Goal: Task Accomplishment & Management: Manage account settings

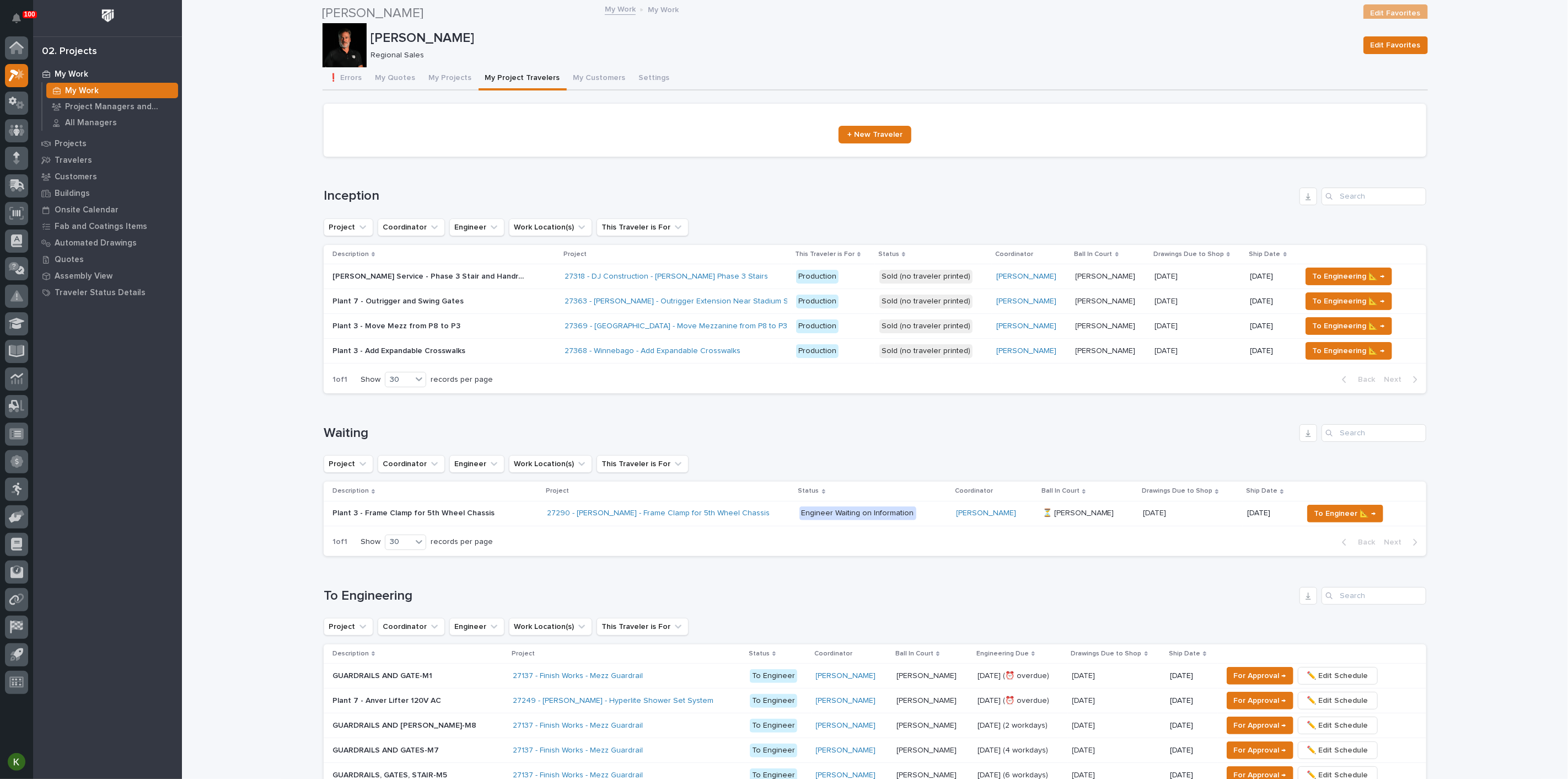
click at [348, 84] on button "❗ Errors" at bounding box center [346, 79] width 46 height 23
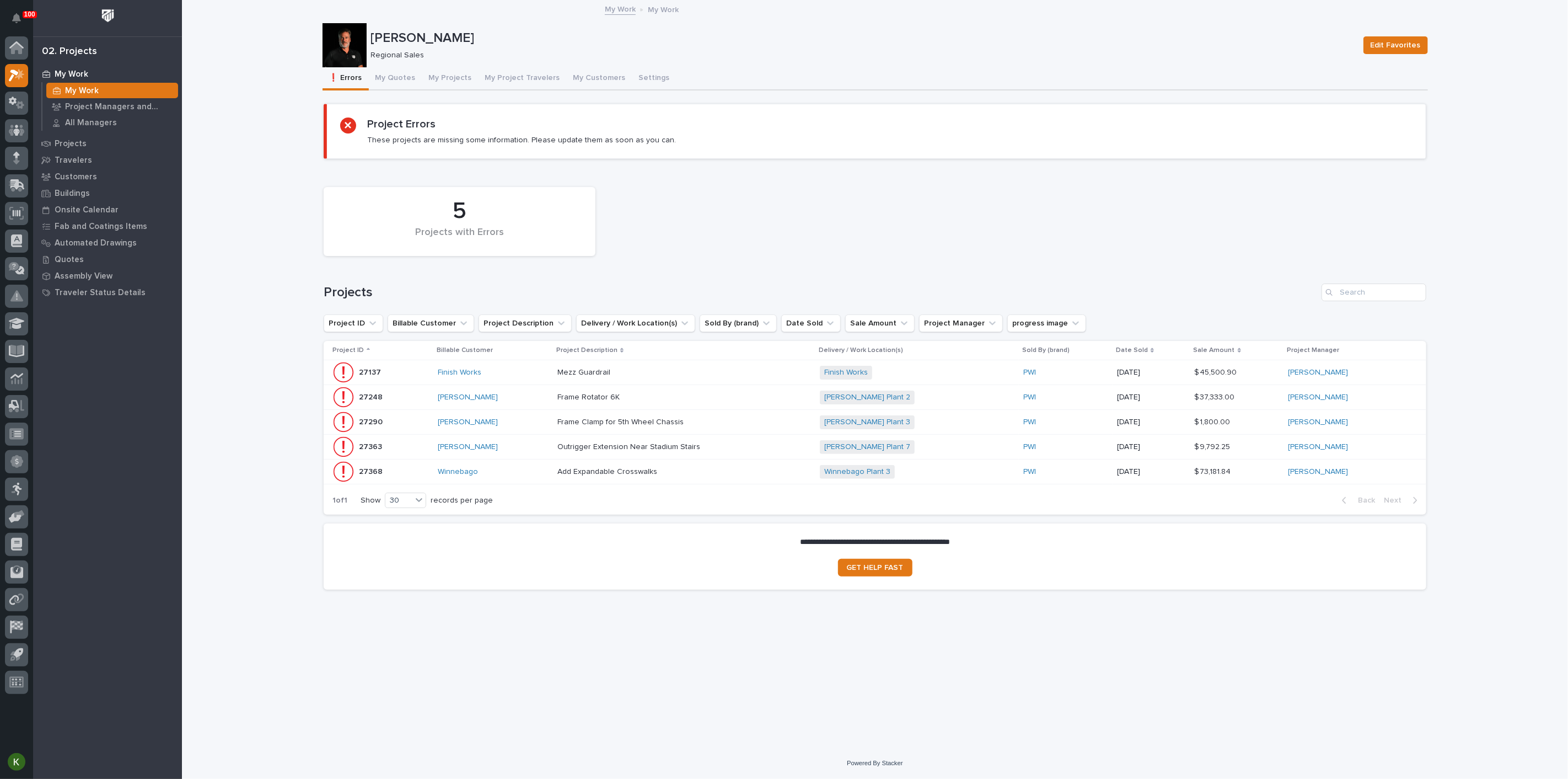
click at [729, 382] on div "Mezz Guardrail Mezz Guardrail" at bounding box center [684, 373] width 254 height 18
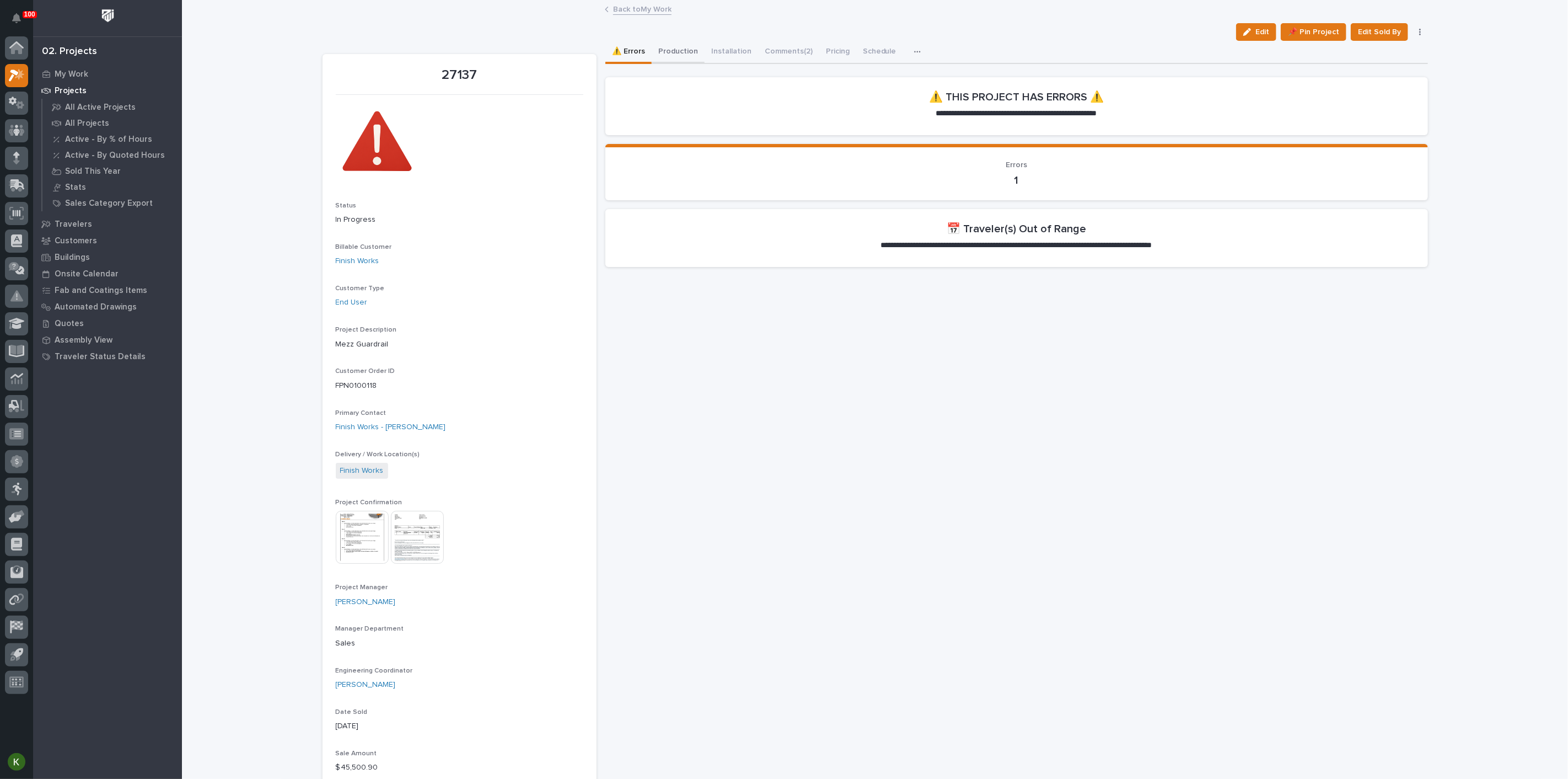
click at [699, 60] on button "Production" at bounding box center [678, 52] width 53 height 23
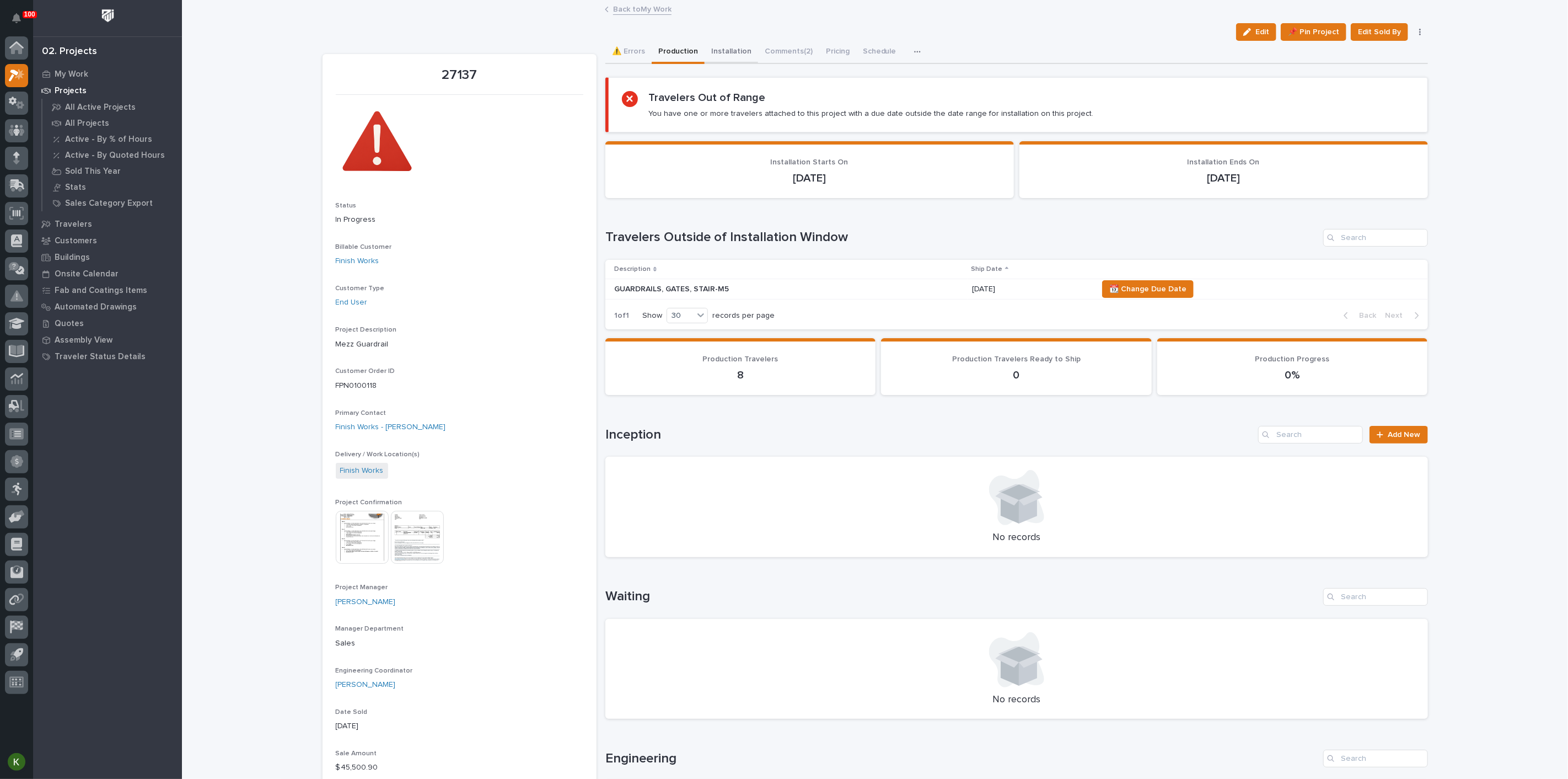
click at [757, 62] on button "Installation" at bounding box center [732, 52] width 54 height 23
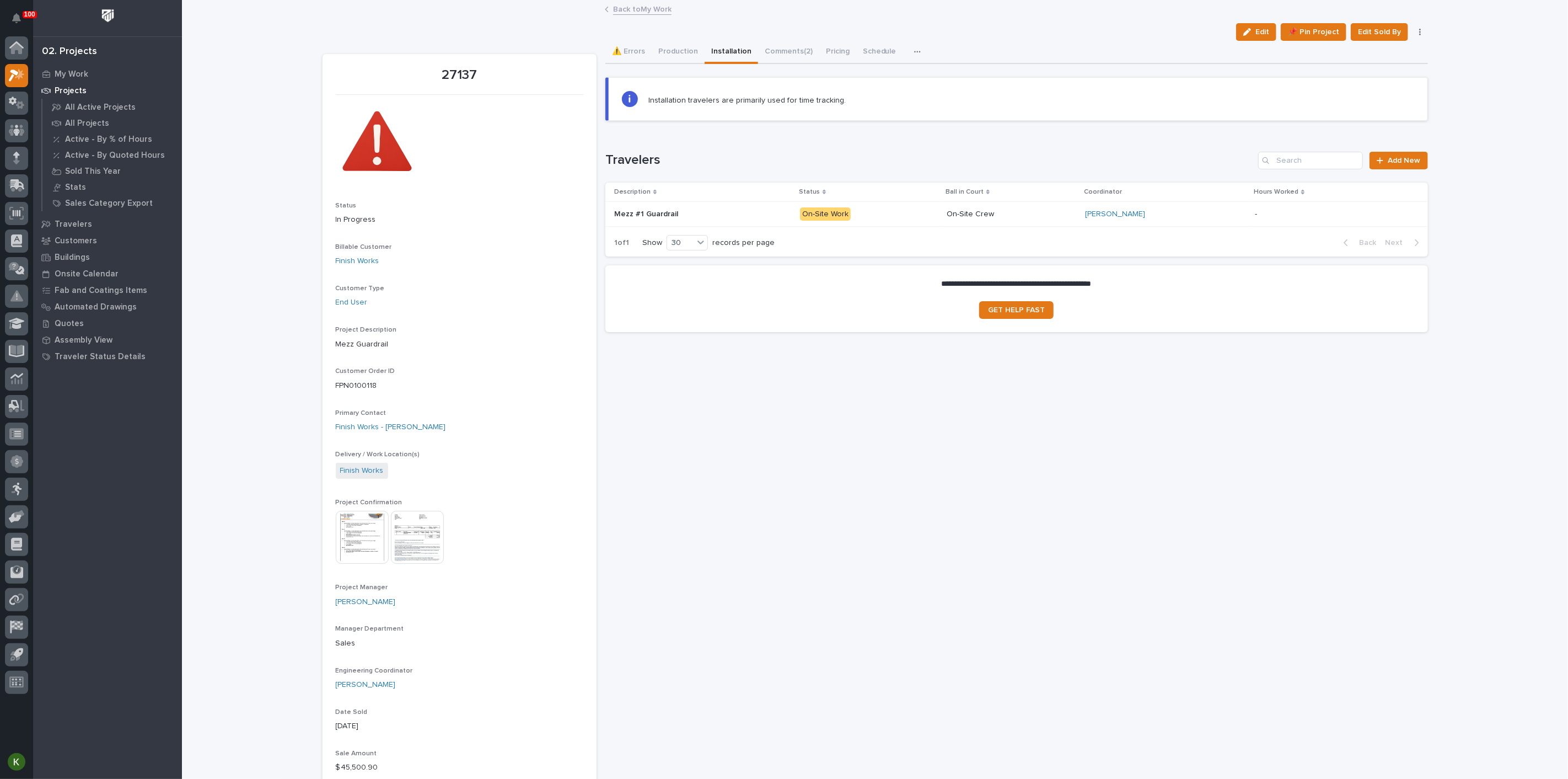
click at [906, 221] on p "On-Site Work" at bounding box center [869, 214] width 138 height 14
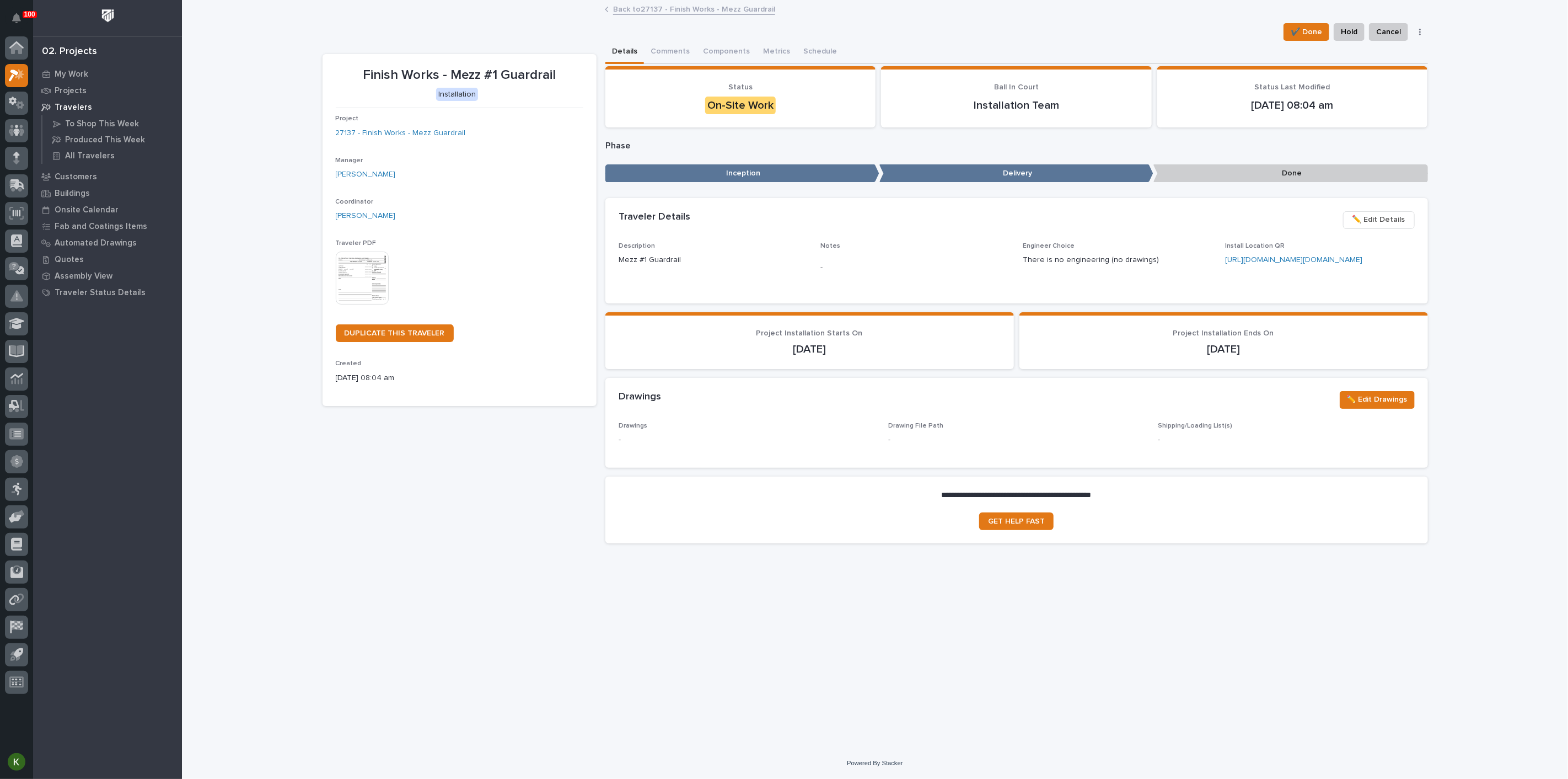
click at [1369, 226] on span "✏️ Edit Details" at bounding box center [1379, 220] width 53 height 13
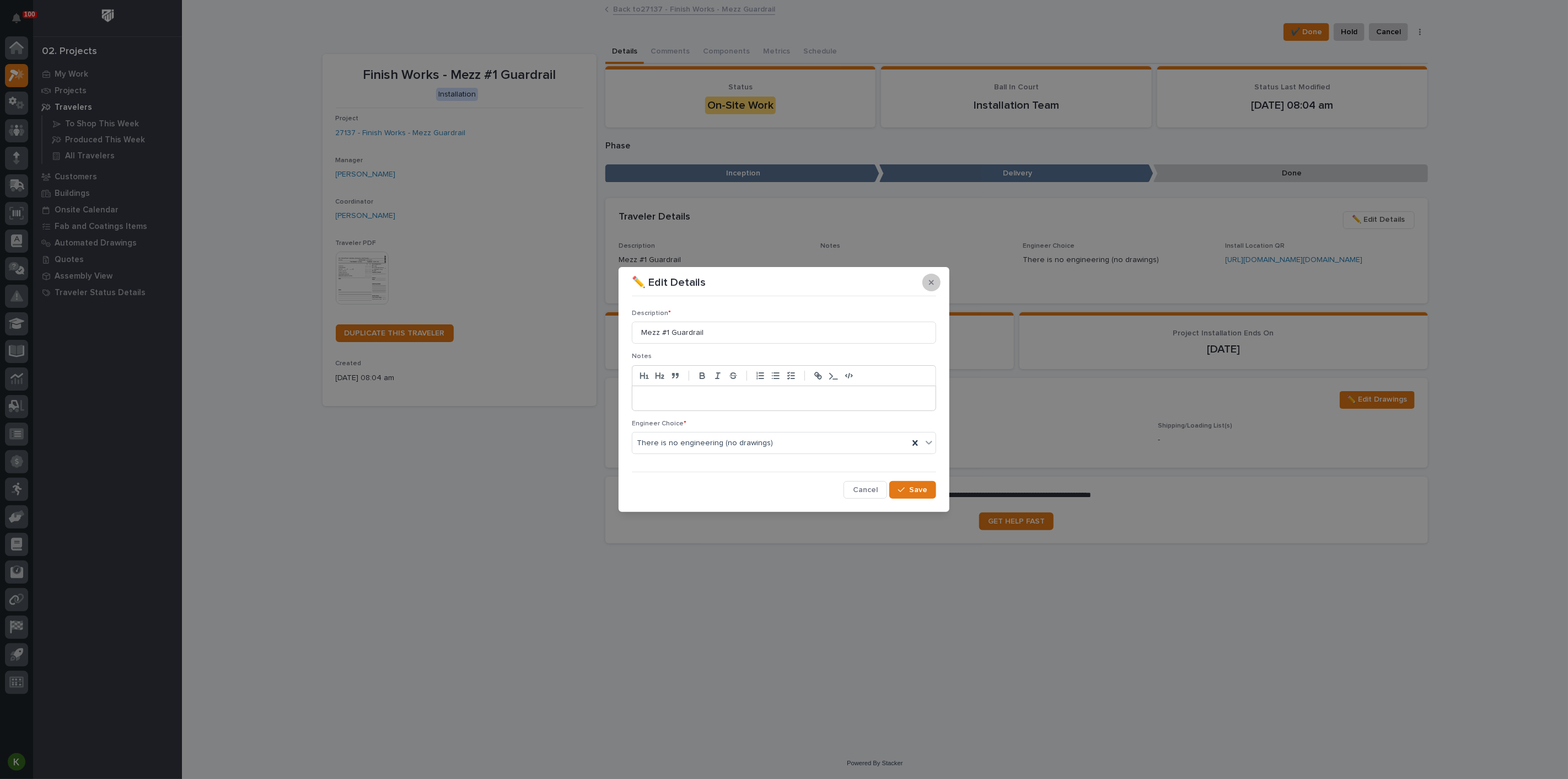
click at [929, 278] on icon "button" at bounding box center [931, 282] width 5 height 8
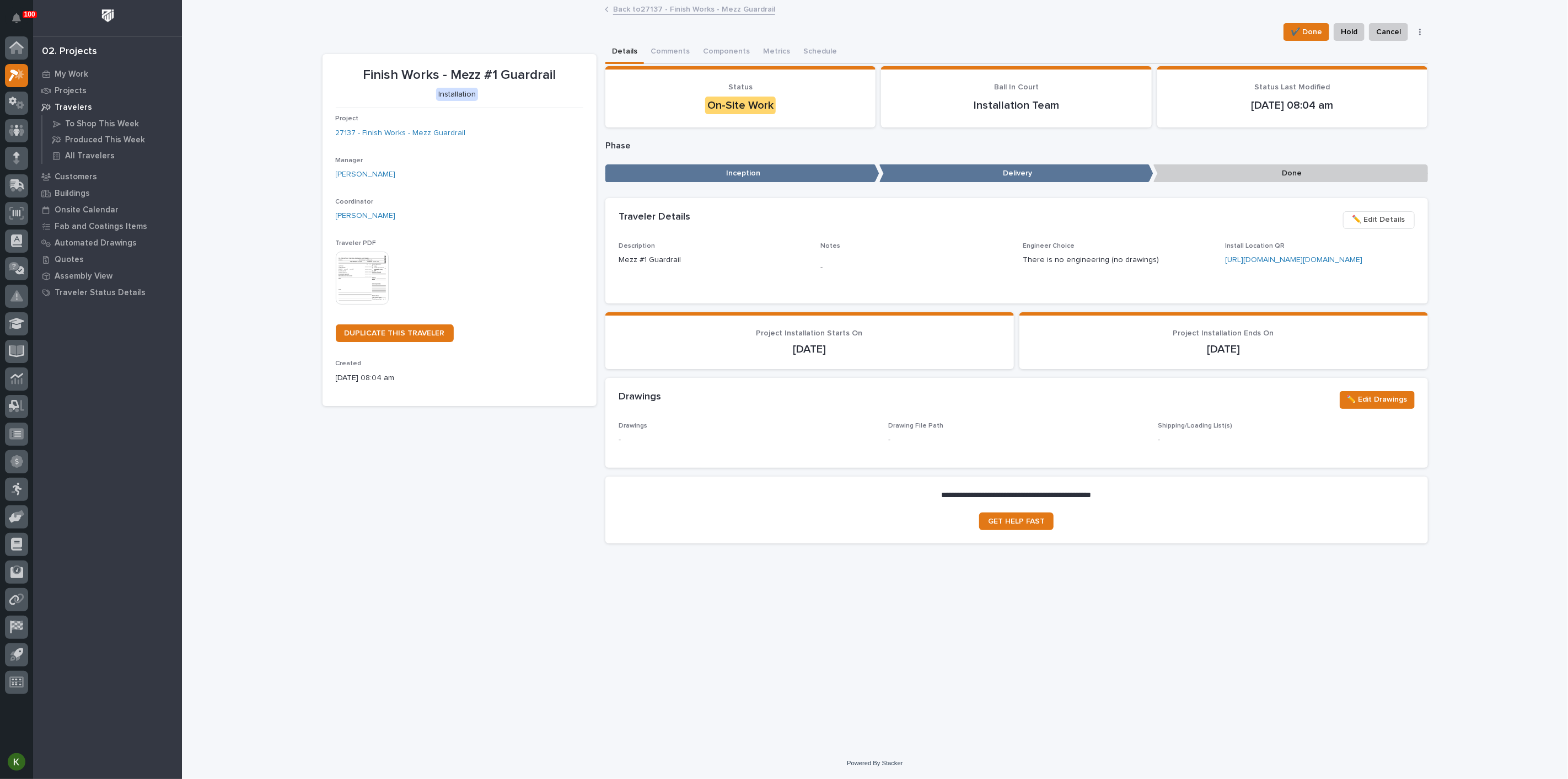
click at [685, 13] on link "Back to 27137 - Finish Works - Mezz Guardrail" at bounding box center [694, 9] width 162 height 13
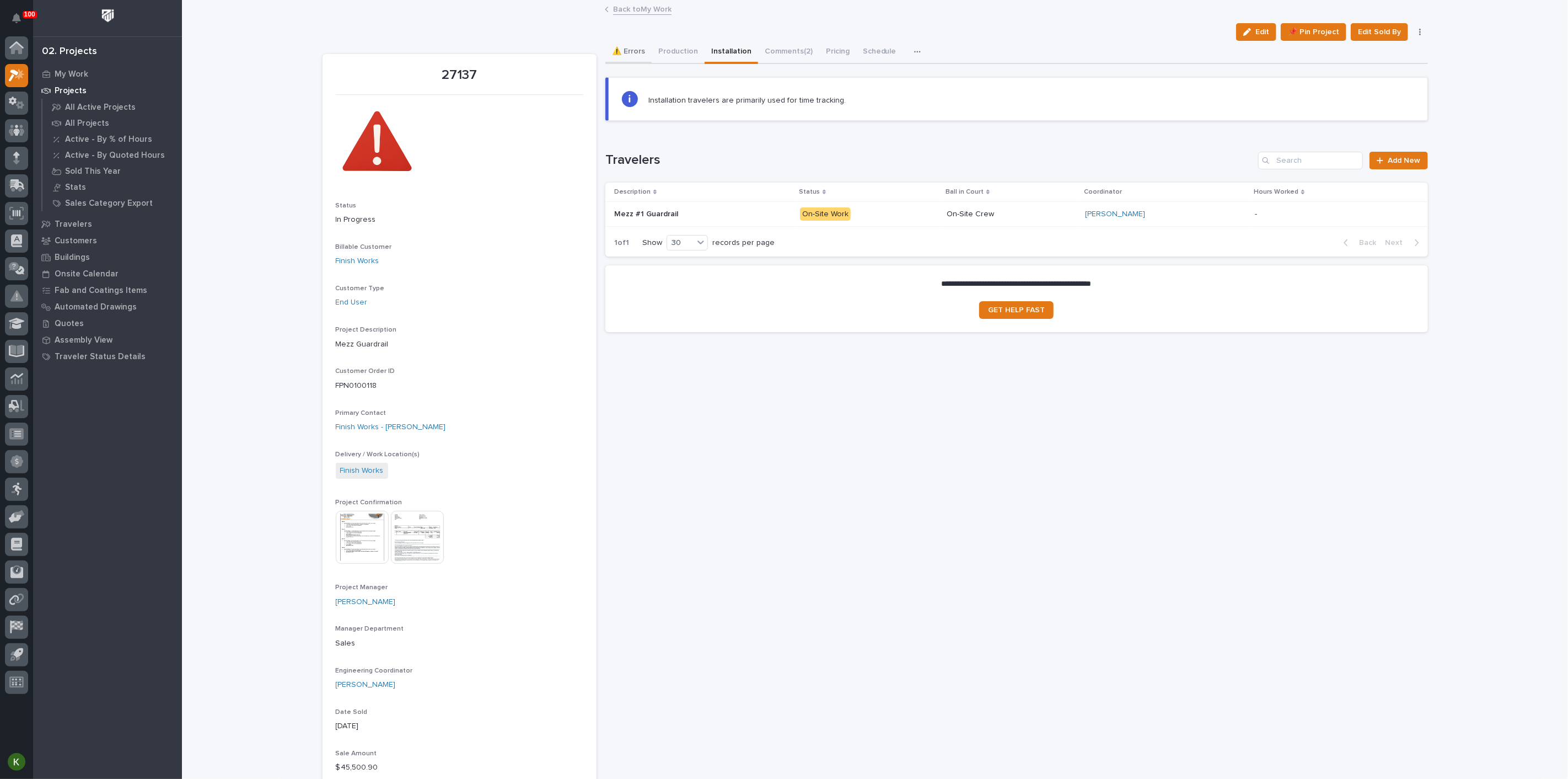
click at [641, 60] on button "⚠️ Errors" at bounding box center [629, 52] width 46 height 23
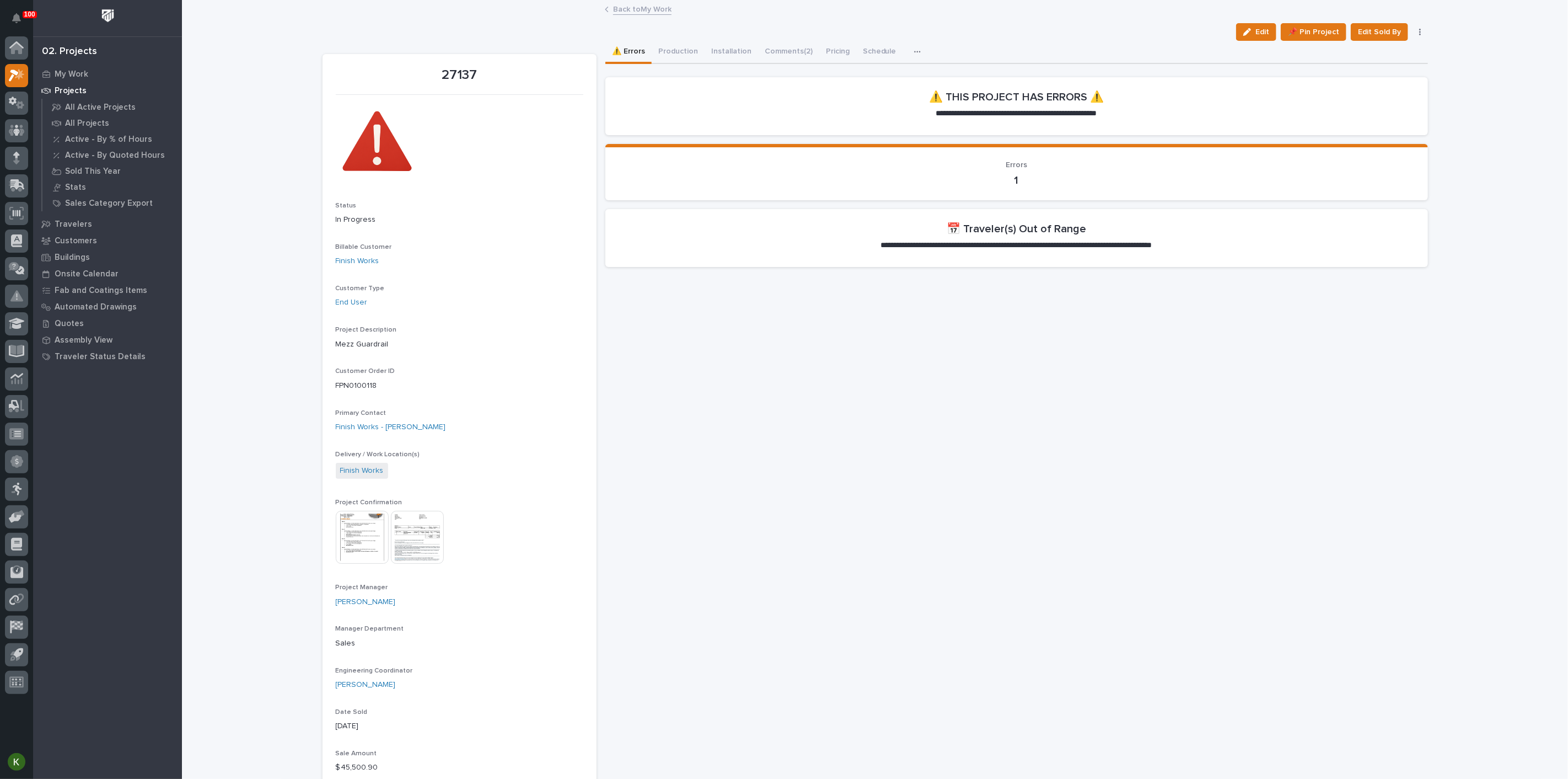
click at [970, 236] on h2 "📅 Traveler(s) Out of Range" at bounding box center [1016, 229] width 139 height 13
click at [965, 254] on p "**********" at bounding box center [1017, 247] width 406 height 14
click at [687, 62] on button "Production" at bounding box center [678, 52] width 53 height 23
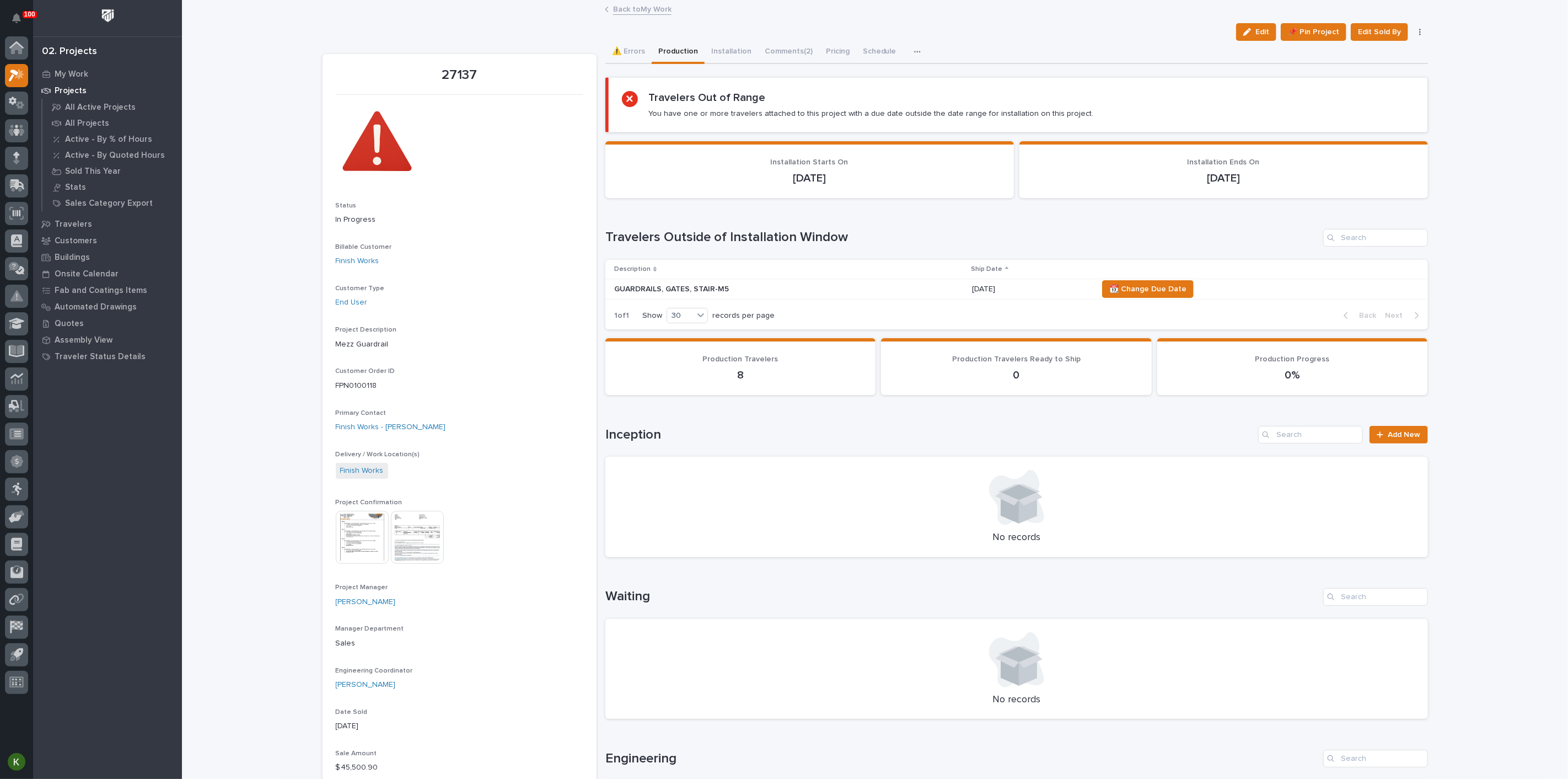
click at [639, 9] on link "Back to My Work" at bounding box center [642, 9] width 58 height 13
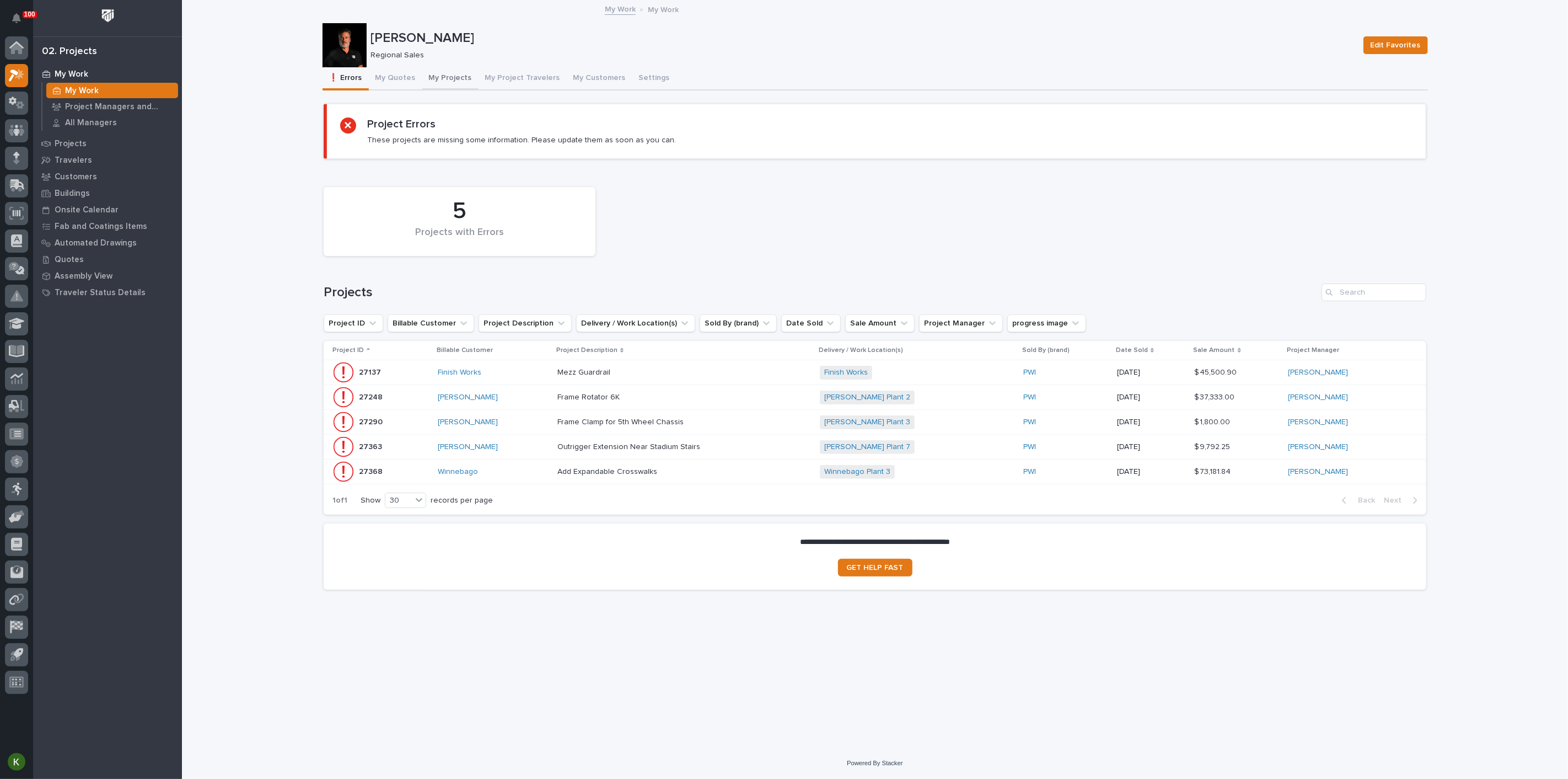
click at [474, 82] on button "My Projects" at bounding box center [450, 79] width 56 height 23
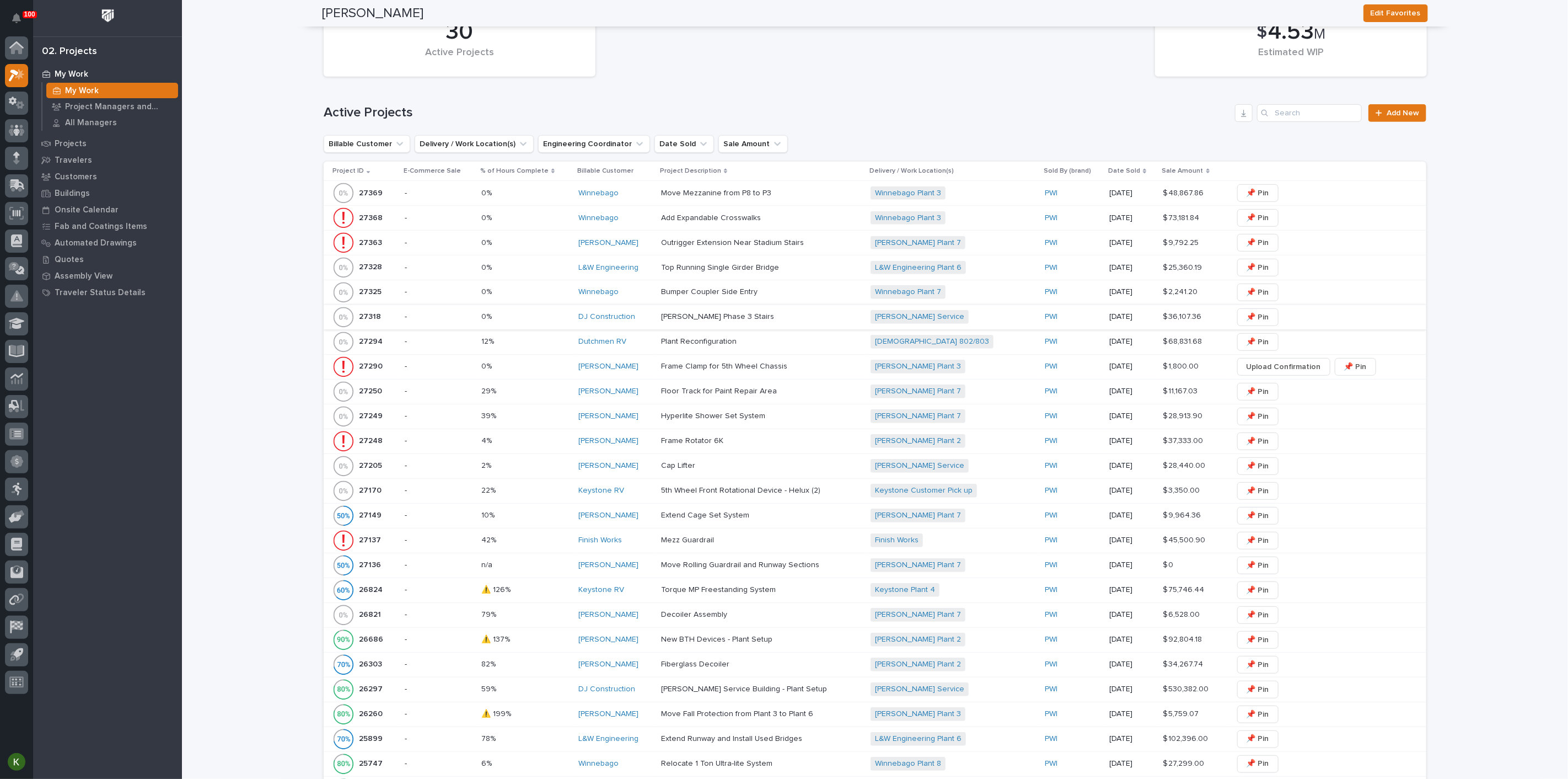
scroll to position [429, 0]
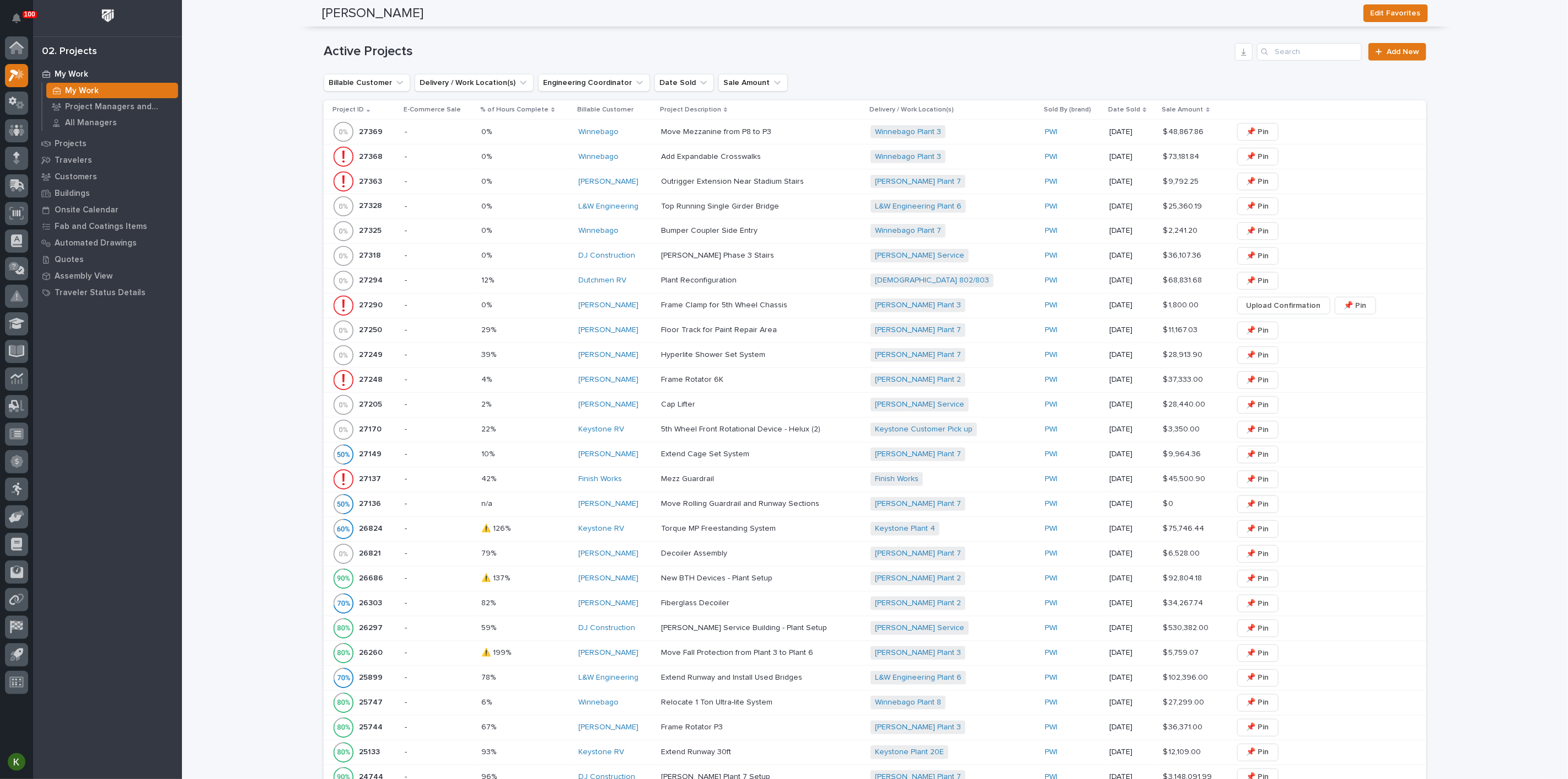
click at [543, 484] on p at bounding box center [525, 479] width 88 height 9
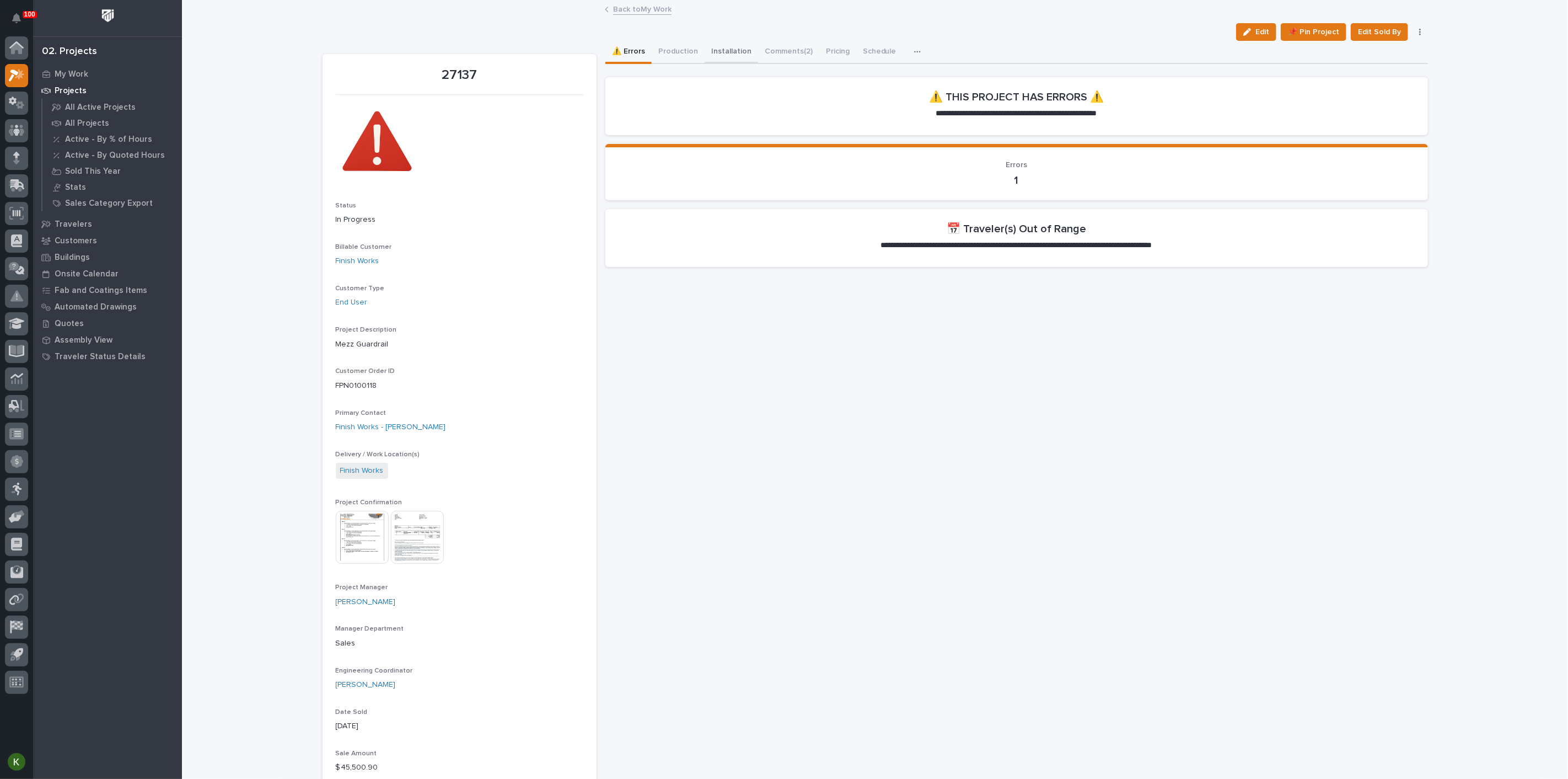
drag, startPoint x: 750, startPoint y: 59, endPoint x: 802, endPoint y: 436, distance: 380.6
click at [750, 59] on button "Installation" at bounding box center [732, 52] width 54 height 23
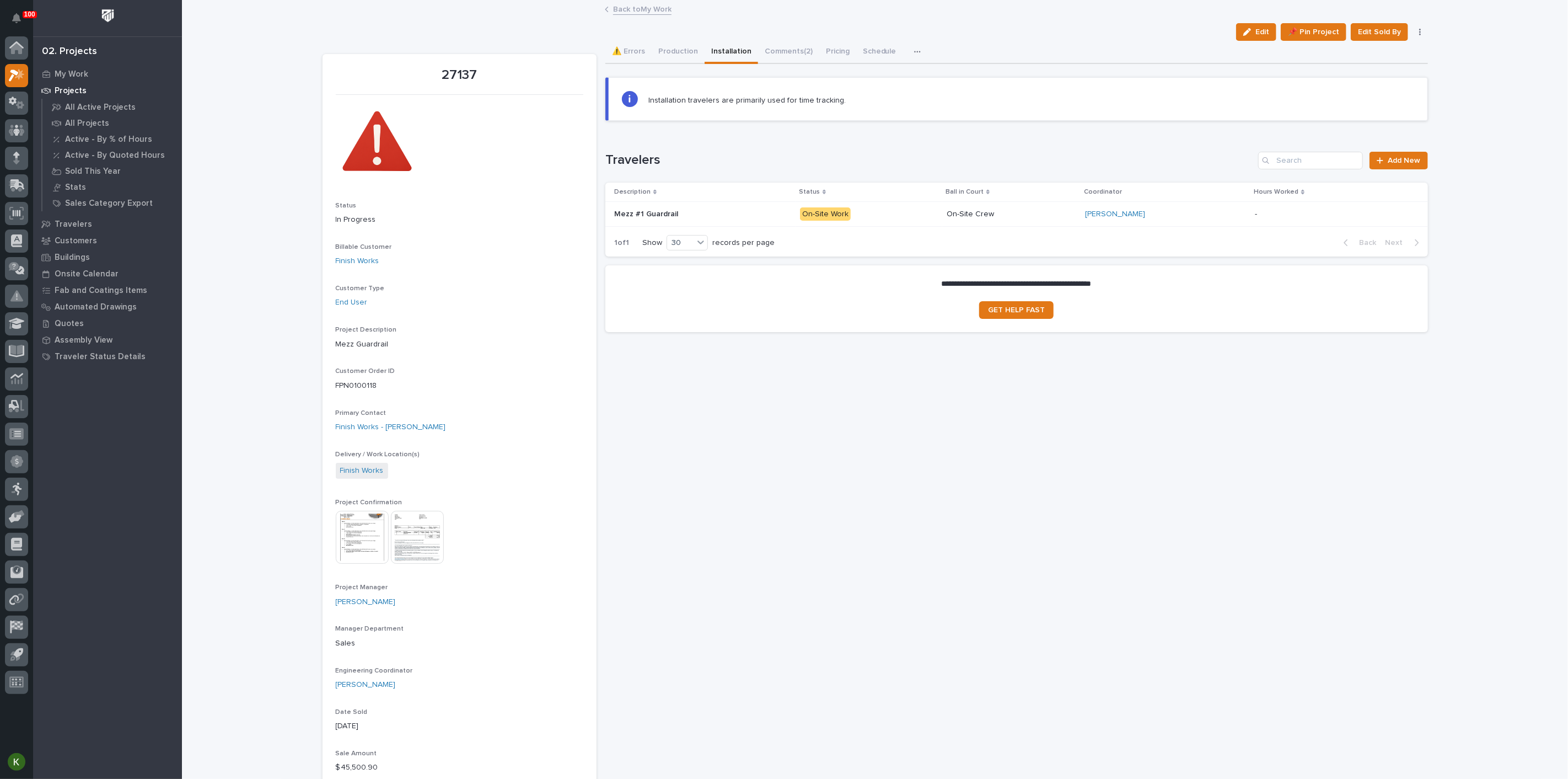
click at [904, 221] on p "On-Site Work" at bounding box center [869, 214] width 138 height 14
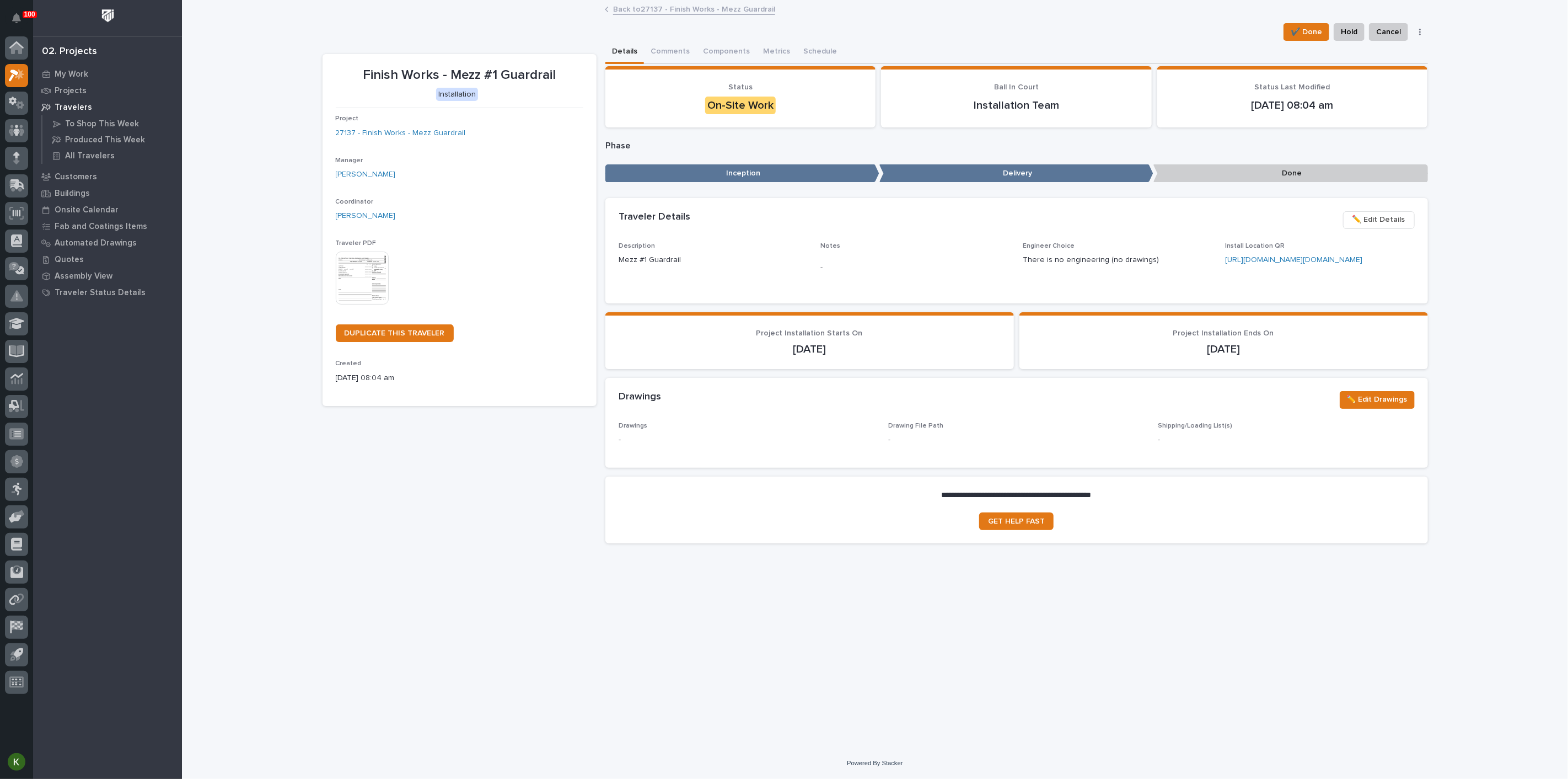
click at [635, 7] on link "Back to 27137 - Finish Works - Mezz Guardrail" at bounding box center [694, 9] width 162 height 13
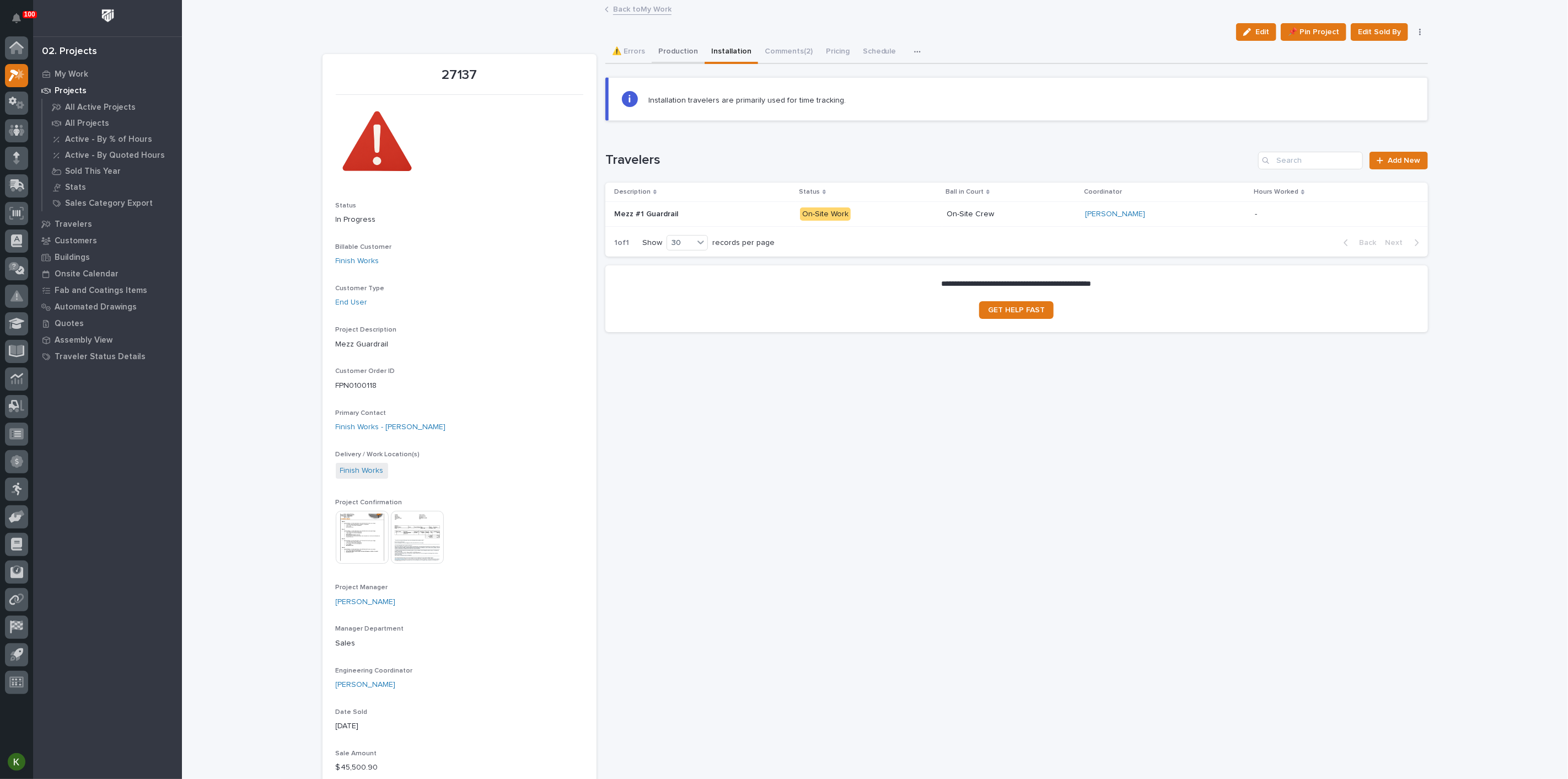
click at [686, 58] on button "Production" at bounding box center [678, 52] width 53 height 23
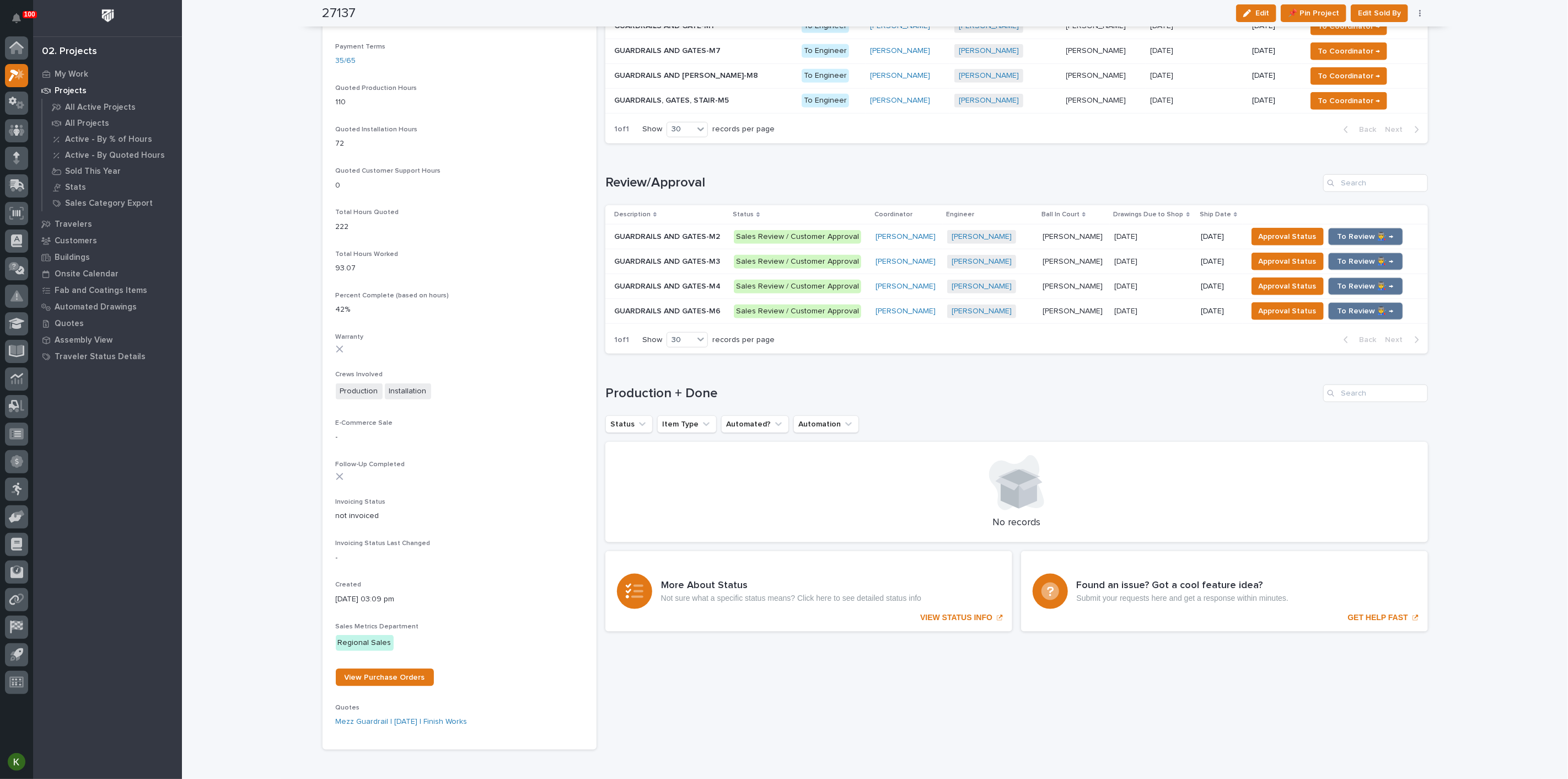
scroll to position [797, 0]
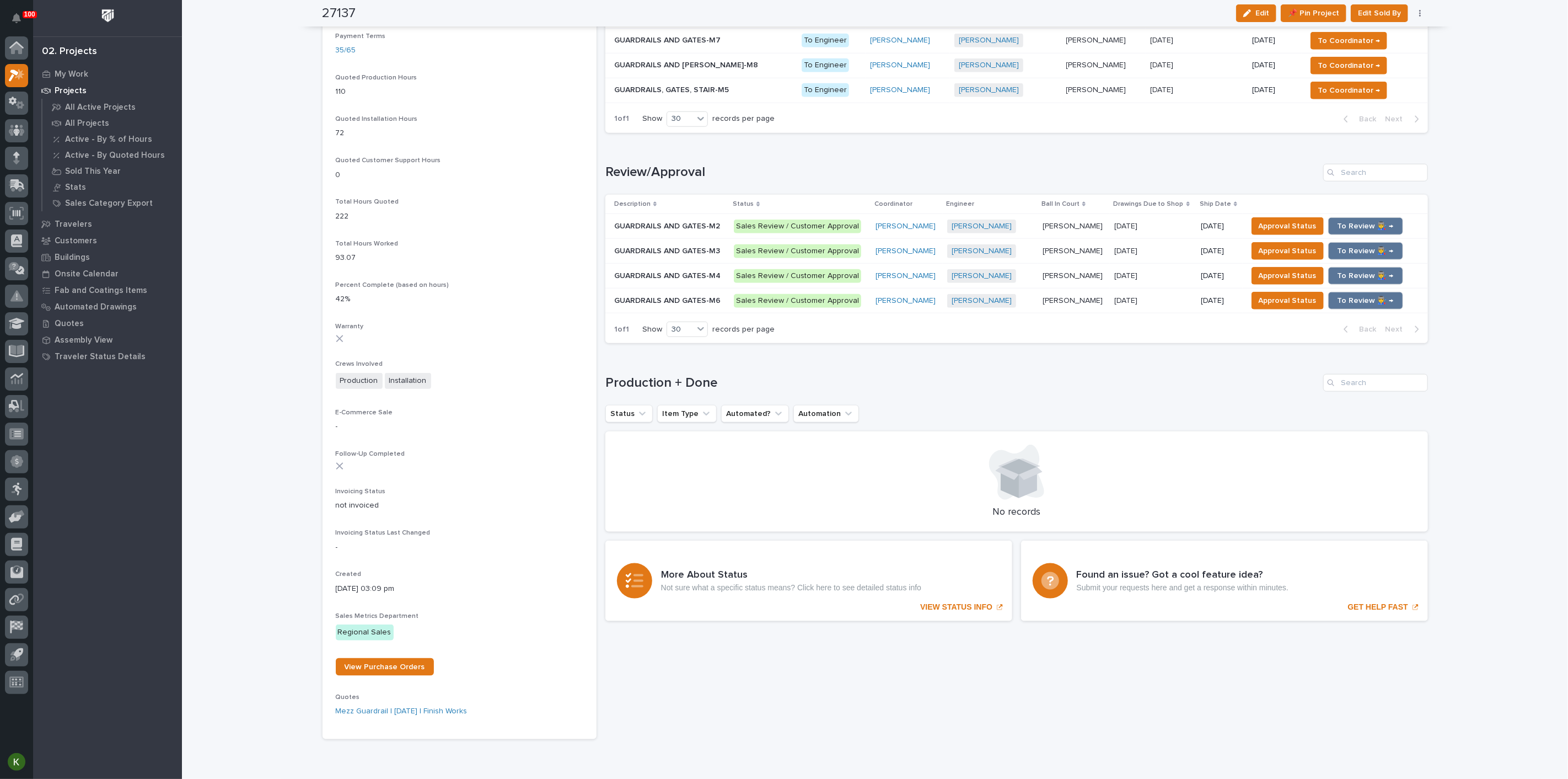
click at [1152, 231] on p at bounding box center [1153, 226] width 78 height 9
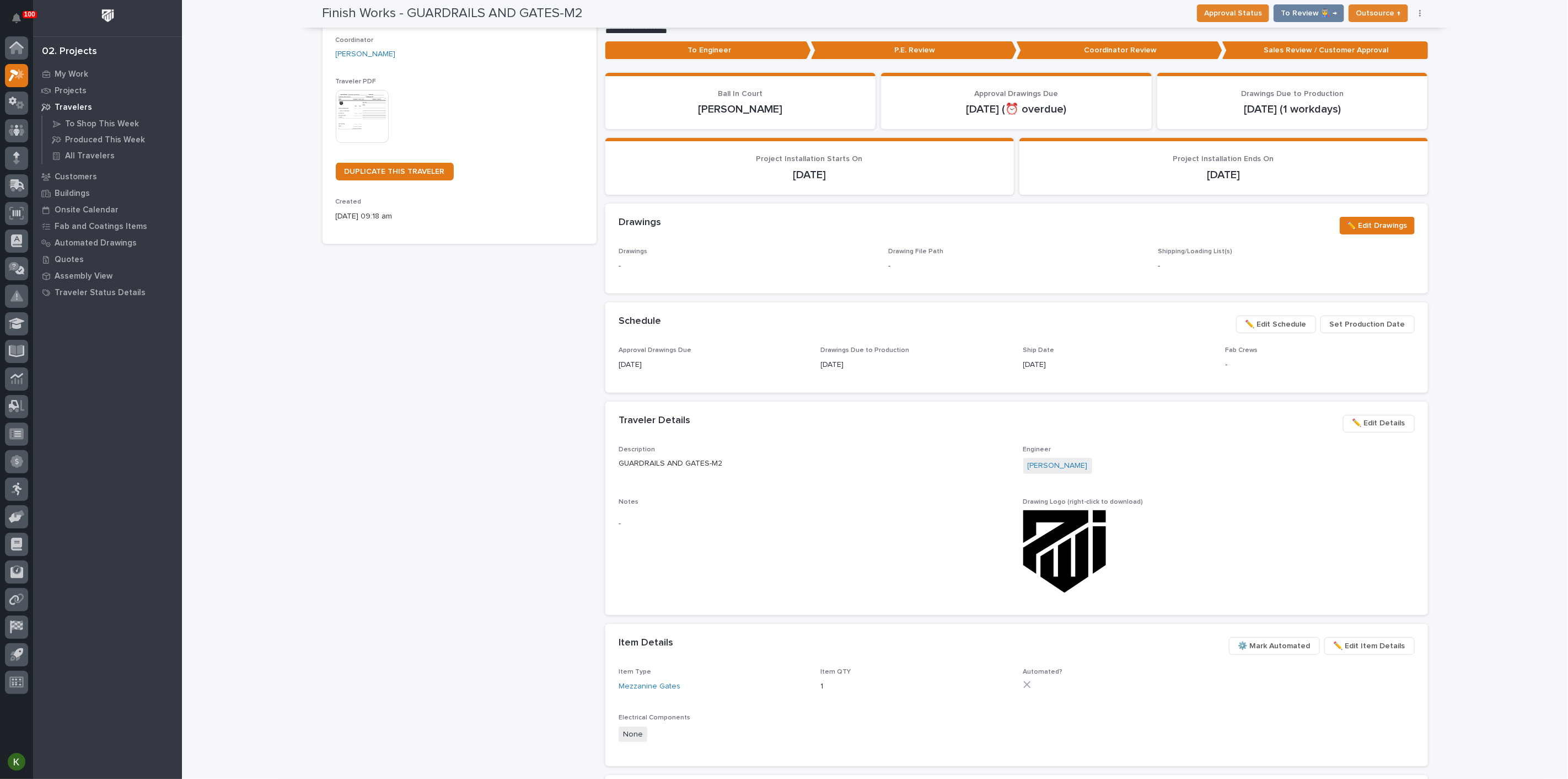
scroll to position [184, 0]
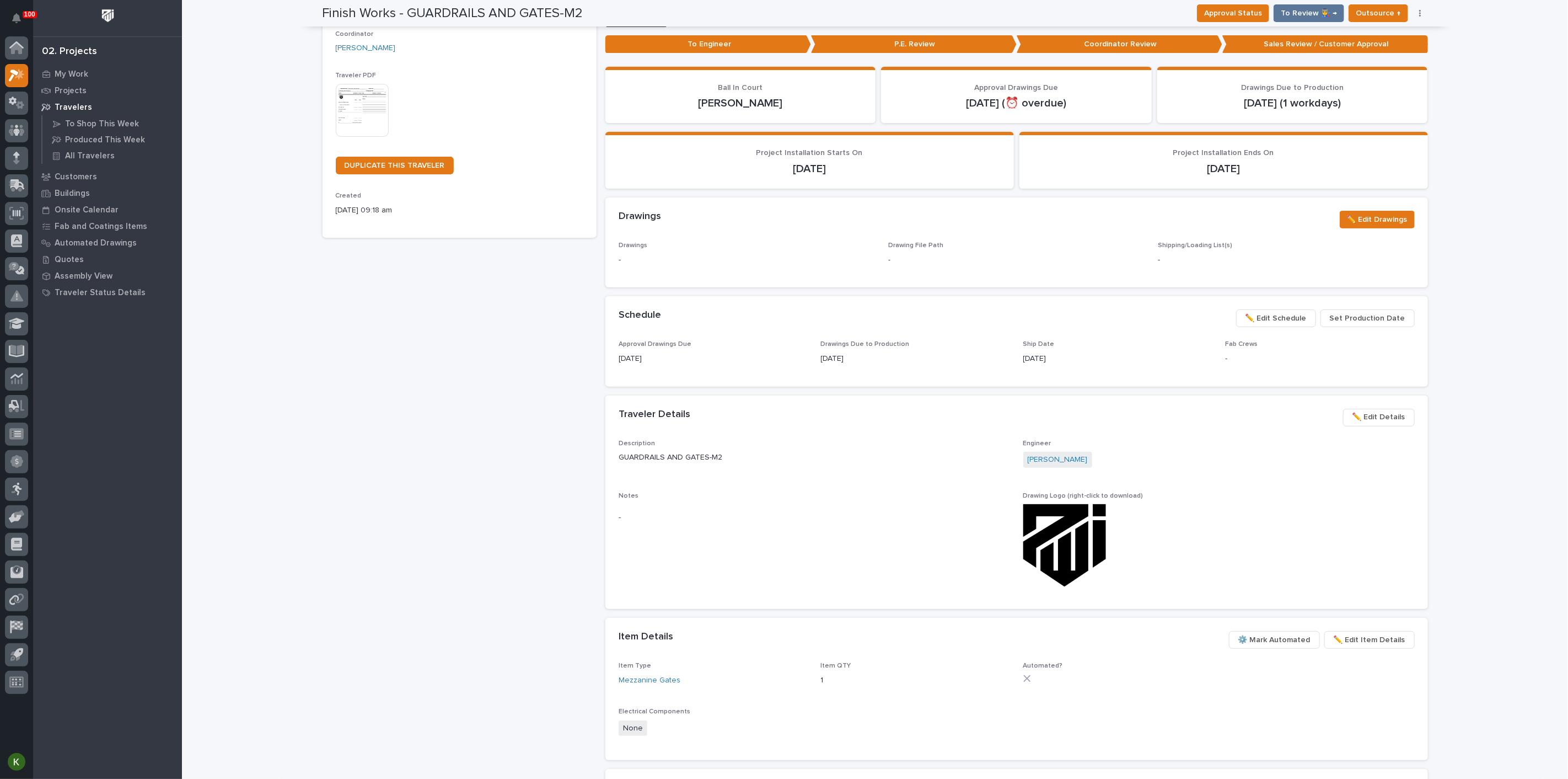
click at [1255, 325] on span "✏️ Edit Schedule" at bounding box center [1276, 319] width 61 height 13
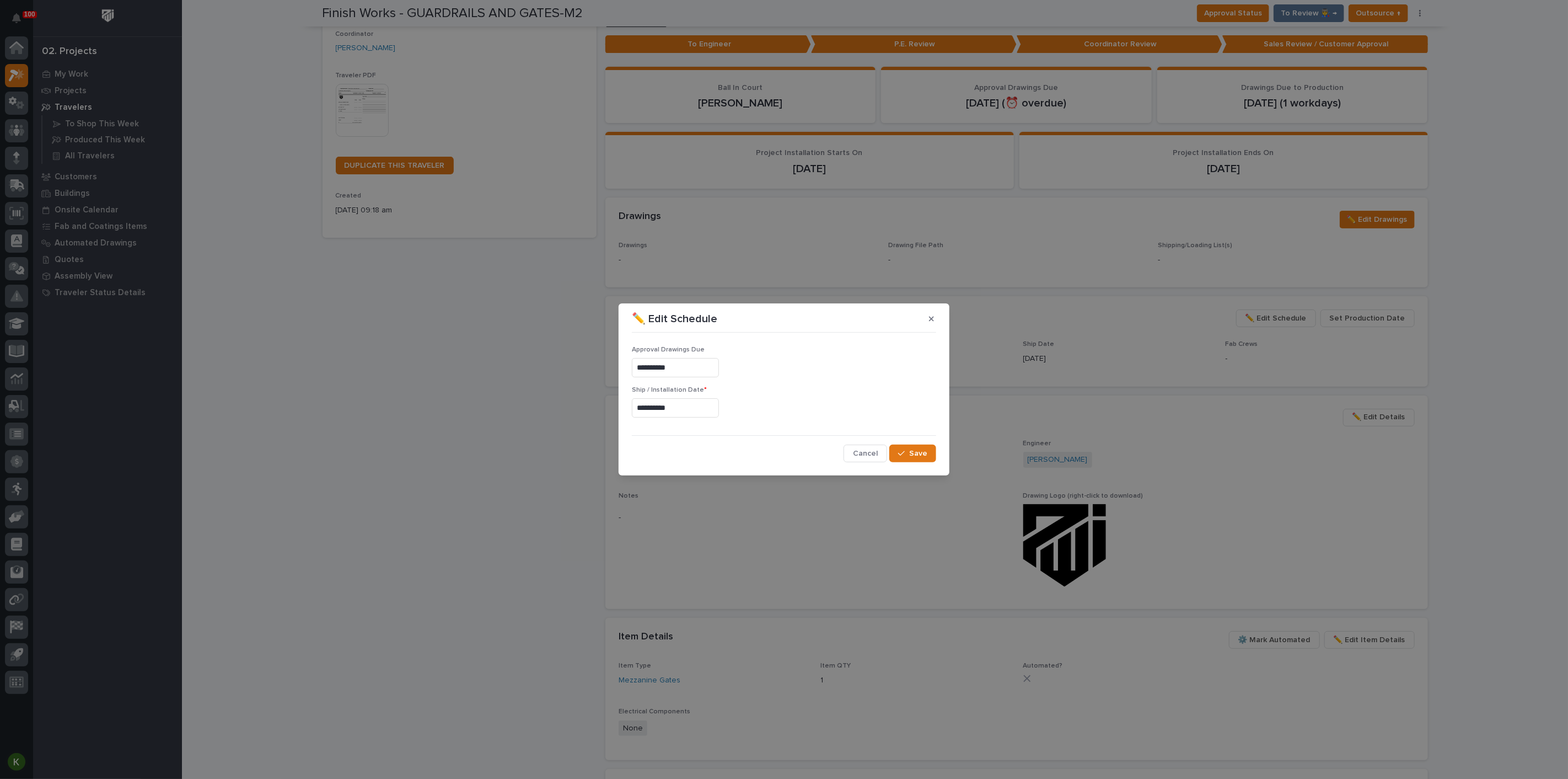
click at [669, 411] on input "**********" at bounding box center [675, 408] width 87 height 19
click at [752, 231] on span "Next Month" at bounding box center [752, 239] width 0 height 15
click at [654, 313] on div "10" at bounding box center [661, 320] width 15 height 15
type input "**********"
click at [898, 457] on div "button" at bounding box center [903, 453] width 11 height 8
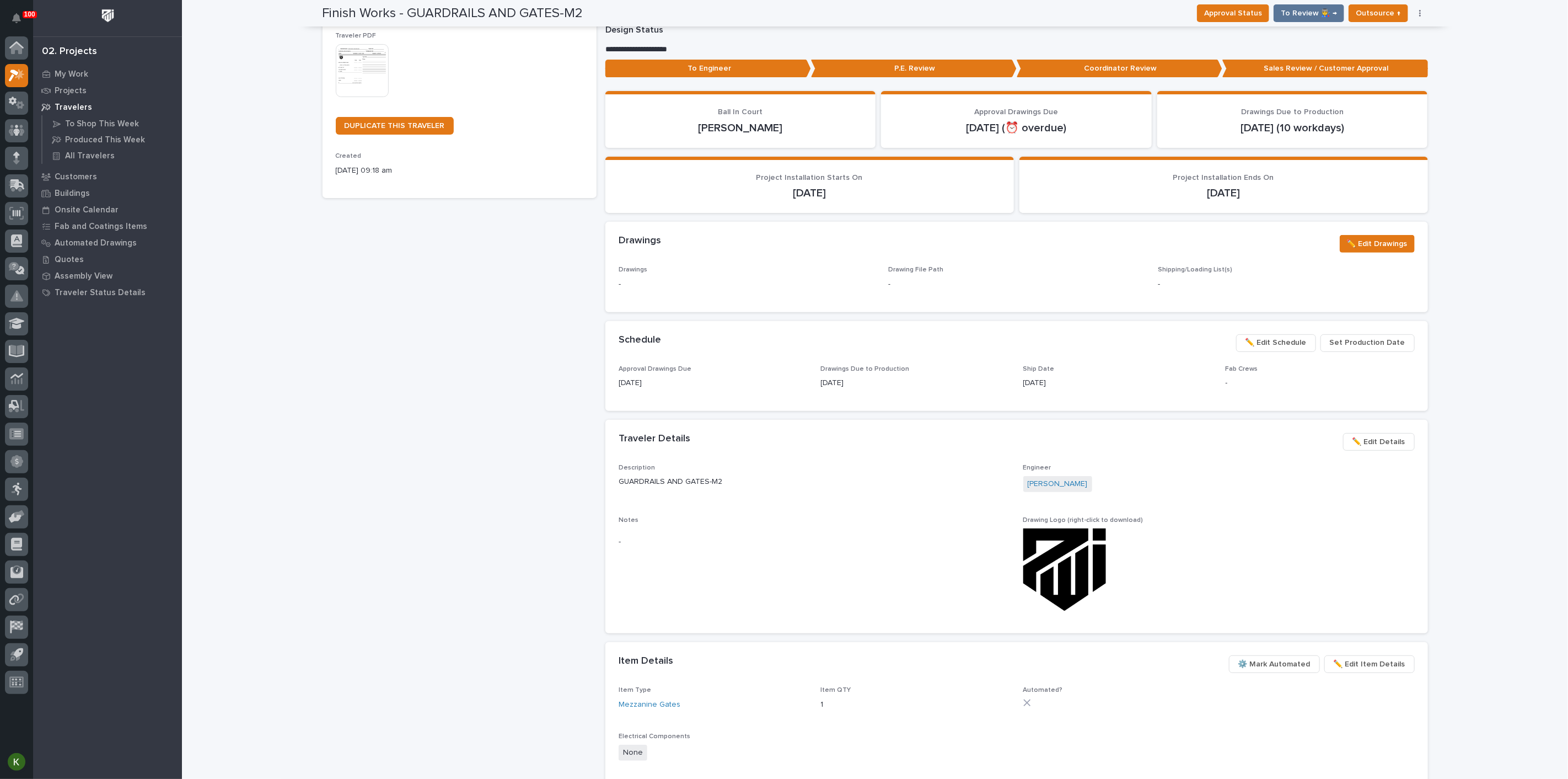
scroll to position [0, 0]
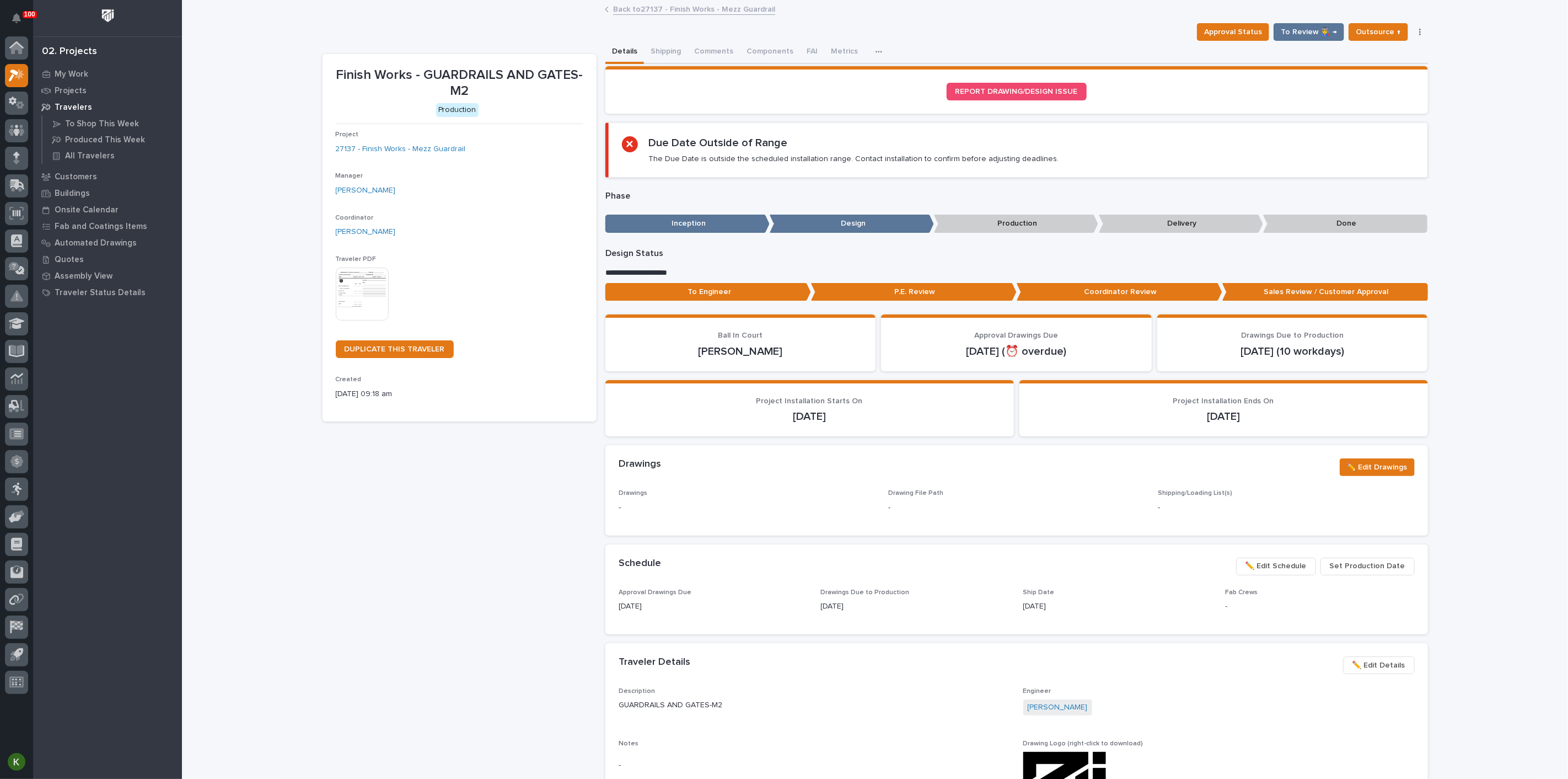
click at [656, 12] on link "Back to 27137 - Finish Works - Mezz Guardrail" at bounding box center [694, 9] width 162 height 13
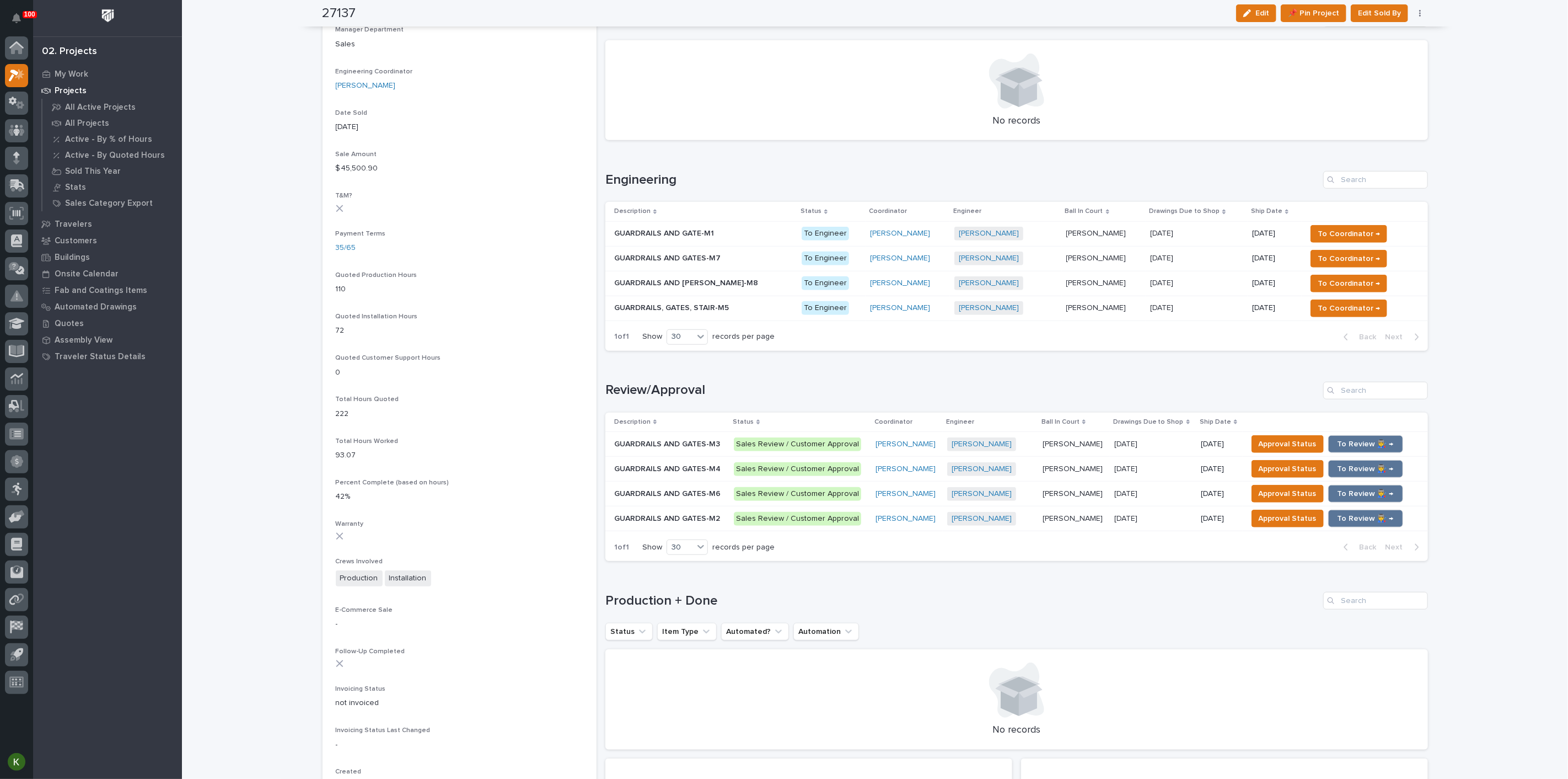
scroll to position [674, 0]
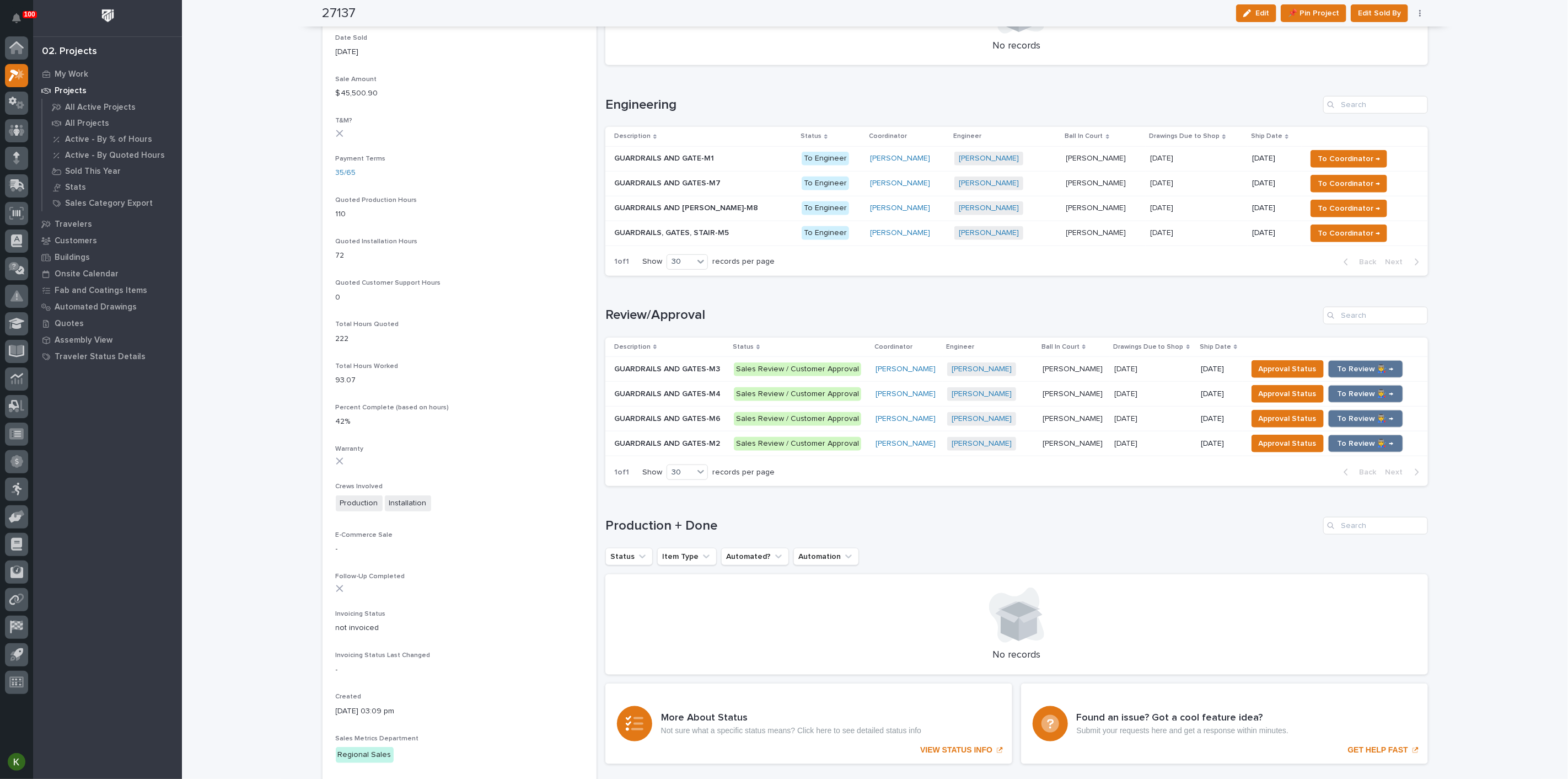
click at [1202, 213] on p at bounding box center [1196, 208] width 93 height 9
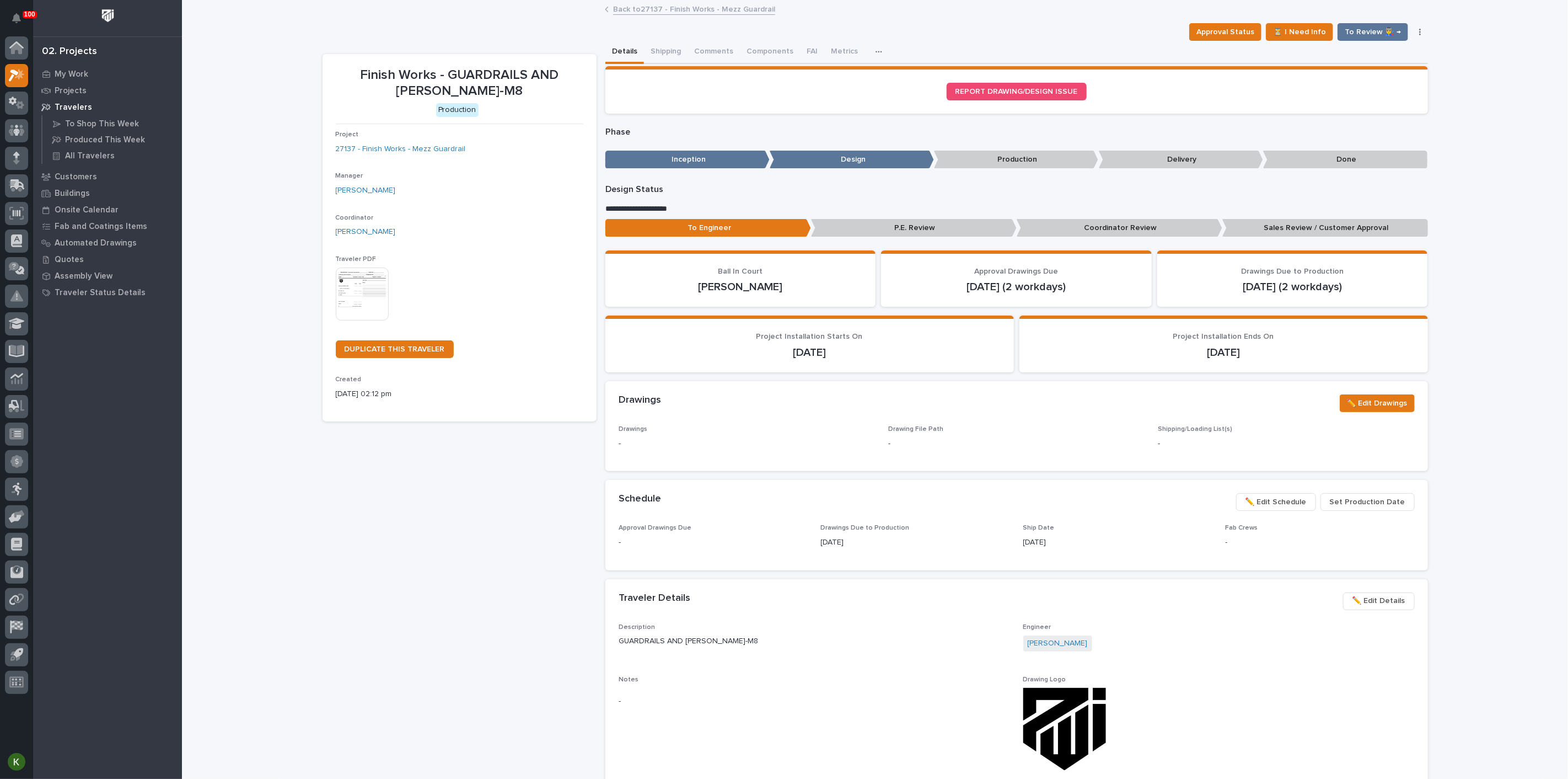
click at [1258, 509] on span "✏️ Edit Schedule" at bounding box center [1276, 502] width 61 height 13
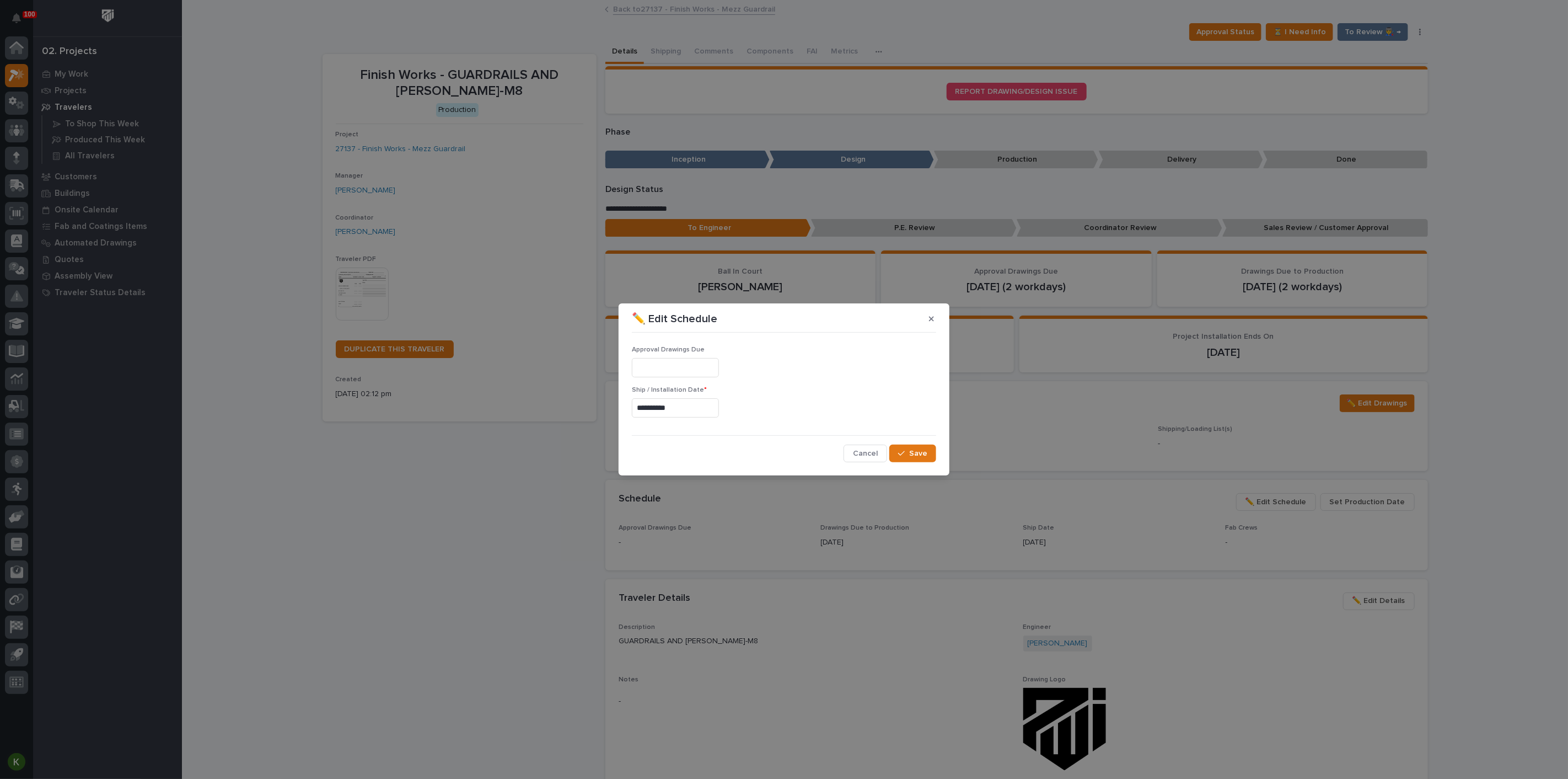
click at [661, 411] on input "**********" at bounding box center [675, 408] width 87 height 19
click at [752, 231] on span "Next Month" at bounding box center [752, 239] width 0 height 15
click at [654, 313] on div "10" at bounding box center [661, 320] width 15 height 15
type input "**********"
click at [900, 460] on button "Save" at bounding box center [912, 453] width 47 height 18
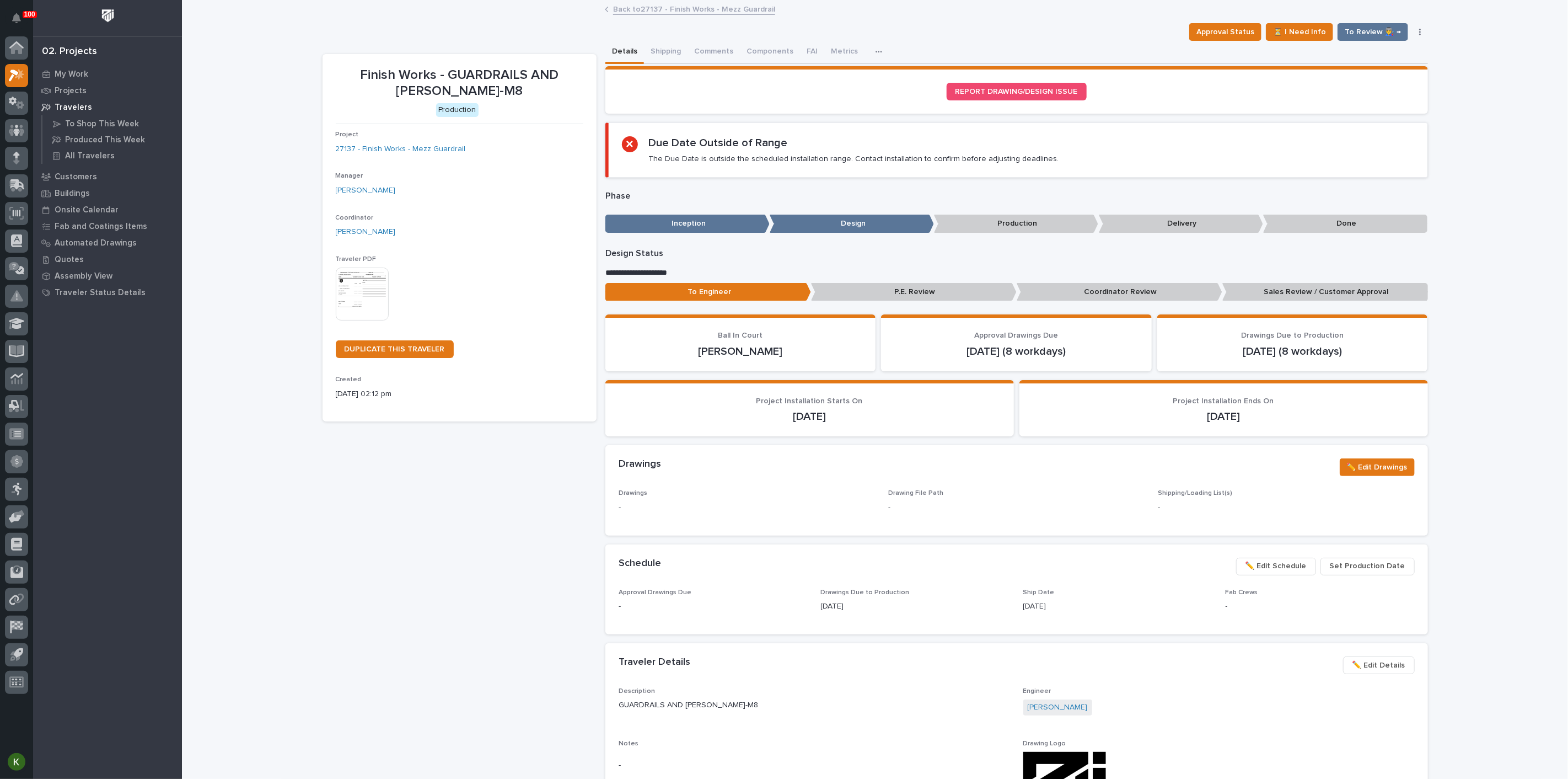
click at [653, 9] on link "Back to 27137 - Finish Works - Mezz Guardrail" at bounding box center [694, 9] width 162 height 13
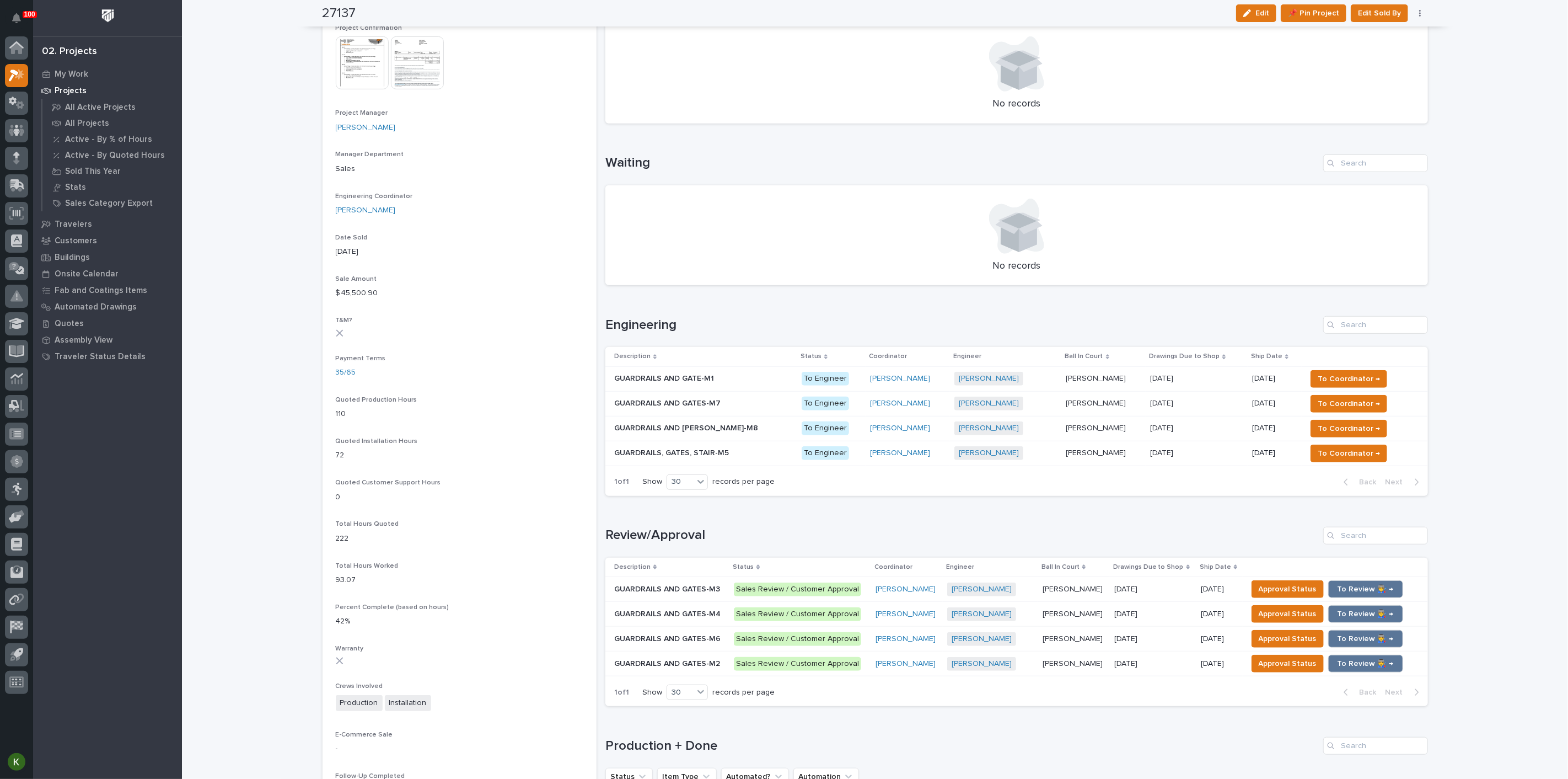
scroll to position [490, 0]
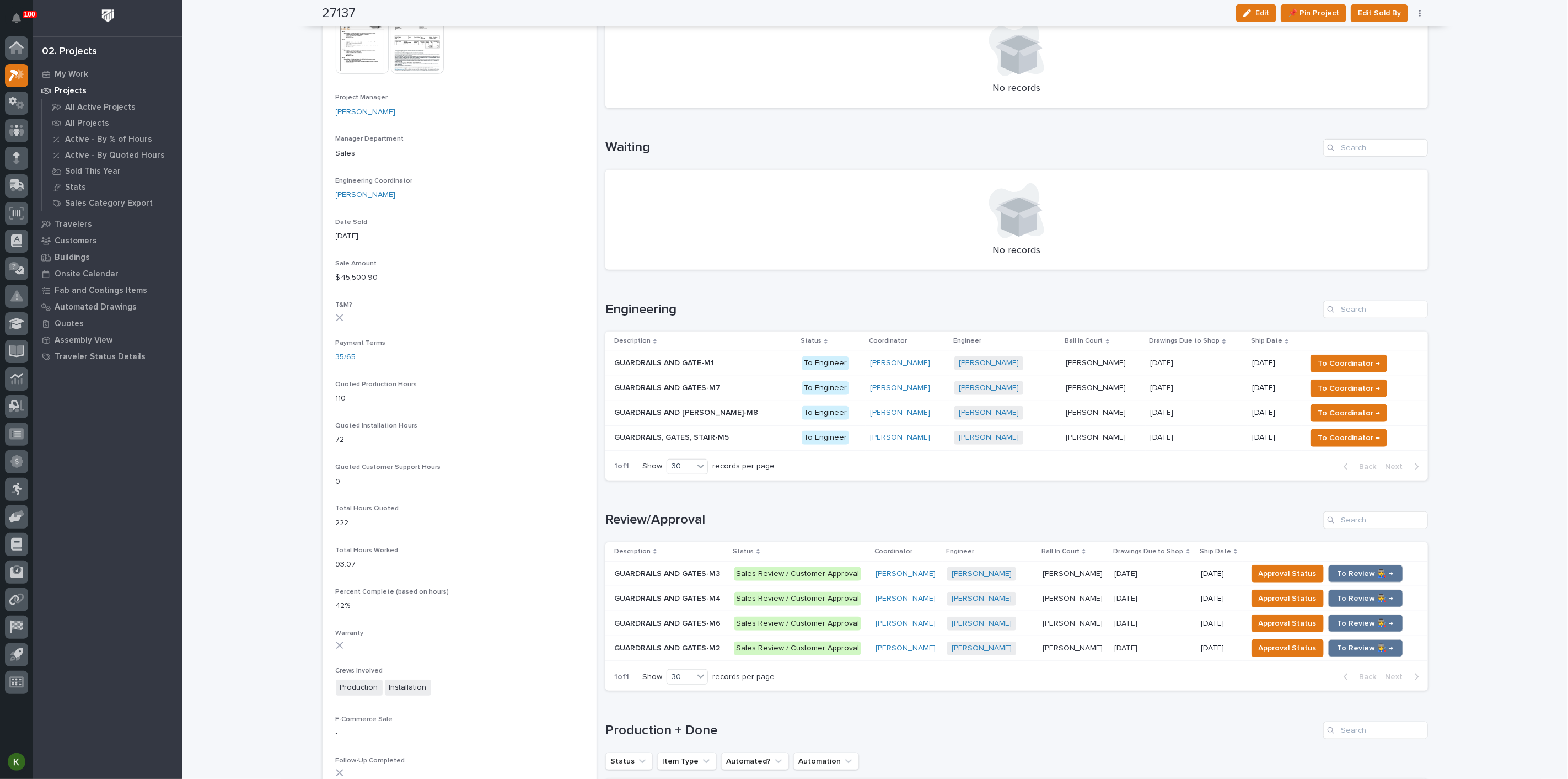
click at [1192, 393] on p at bounding box center [1196, 388] width 93 height 9
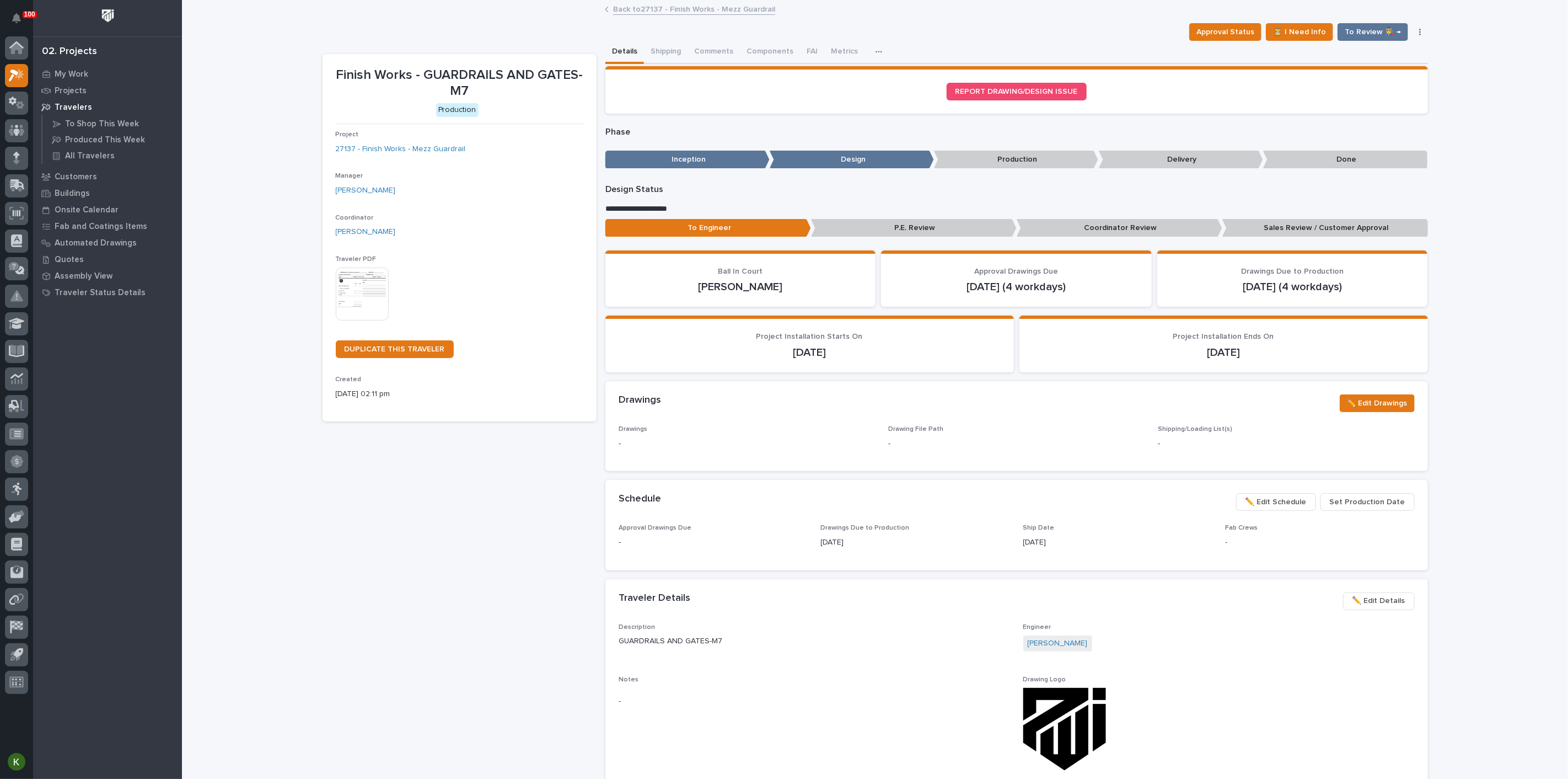
click at [1255, 509] on span "✏️ Edit Schedule" at bounding box center [1276, 502] width 61 height 13
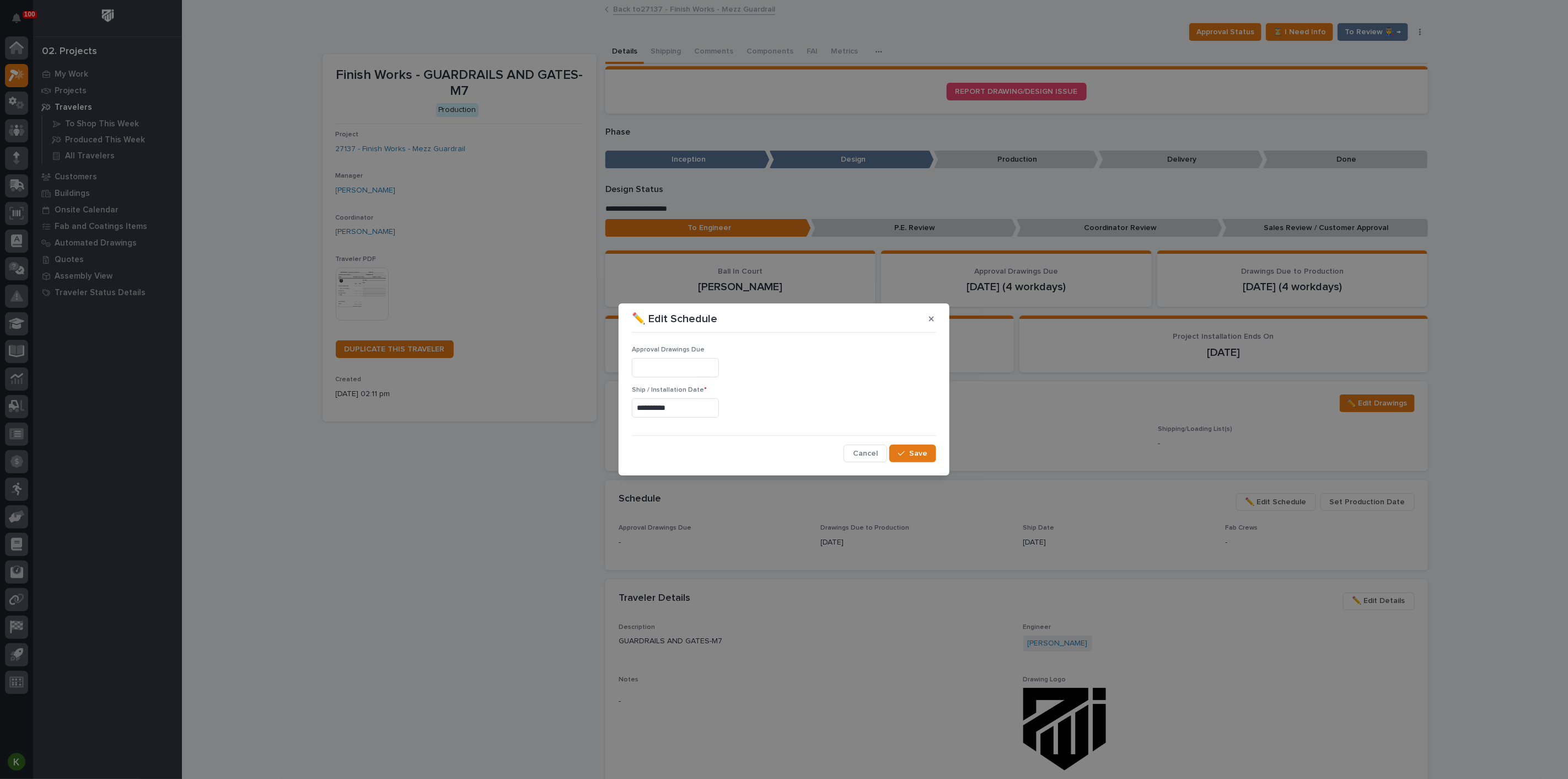
click at [657, 411] on input "**********" at bounding box center [675, 408] width 87 height 19
click at [752, 231] on span "Next Month" at bounding box center [752, 239] width 0 height 15
click at [654, 313] on div "10" at bounding box center [661, 320] width 15 height 15
type input "**********"
click at [912, 459] on span "Save" at bounding box center [919, 453] width 18 height 10
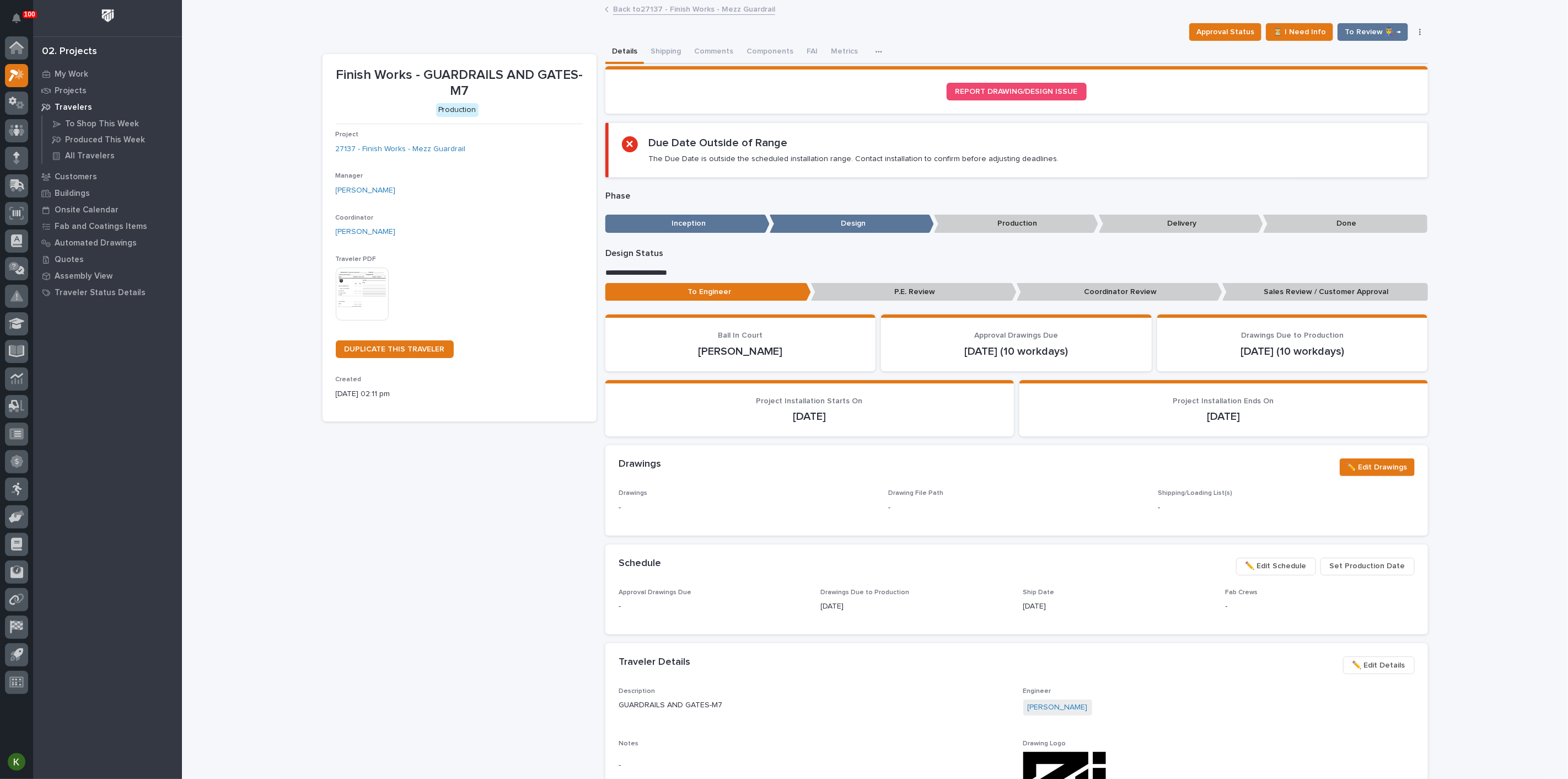
click at [636, 12] on link "Back to 27137 - Finish Works - Mezz Guardrail" at bounding box center [694, 9] width 162 height 13
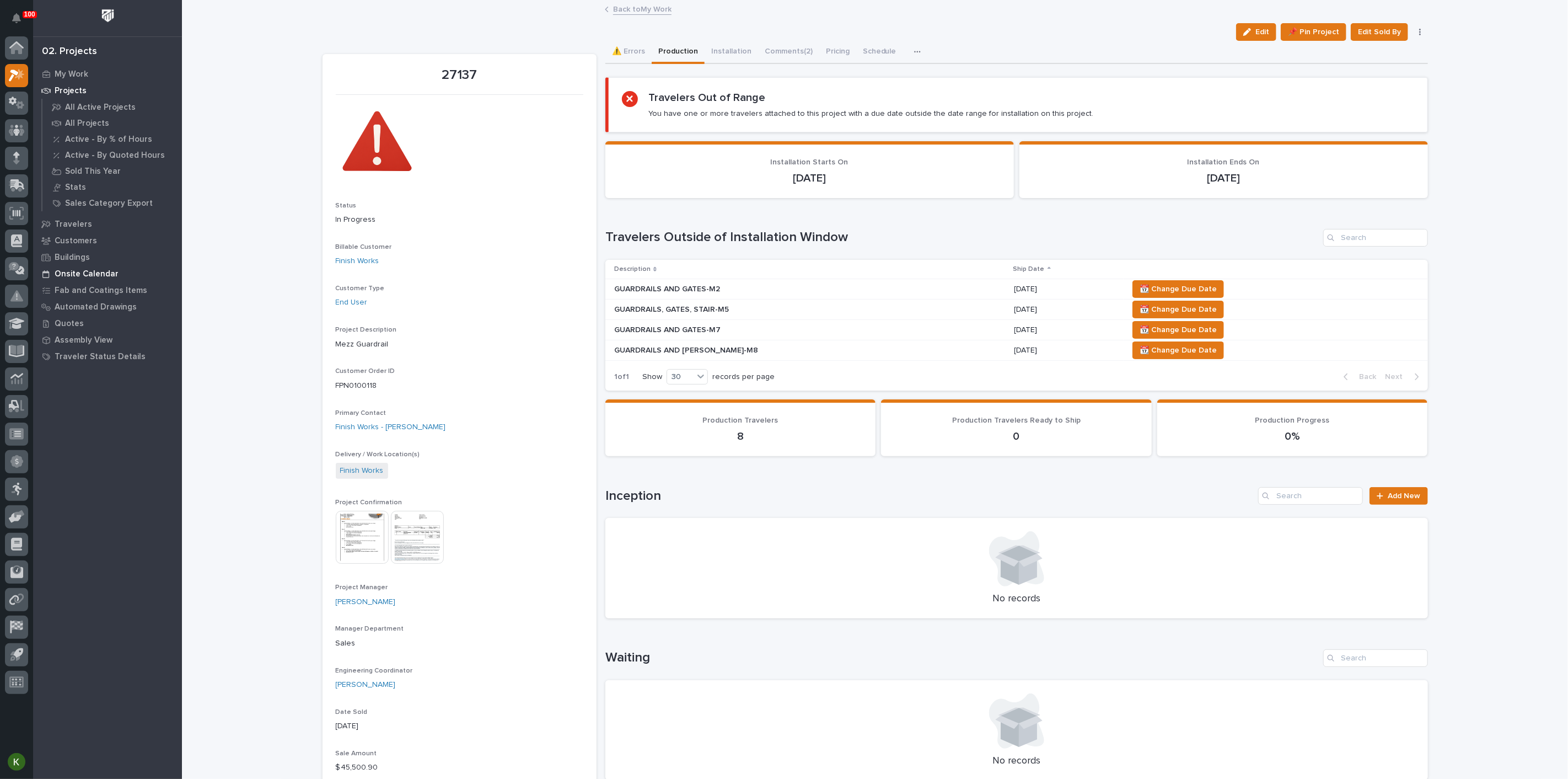
click at [96, 275] on p "Onsite Calendar" at bounding box center [86, 274] width 64 height 10
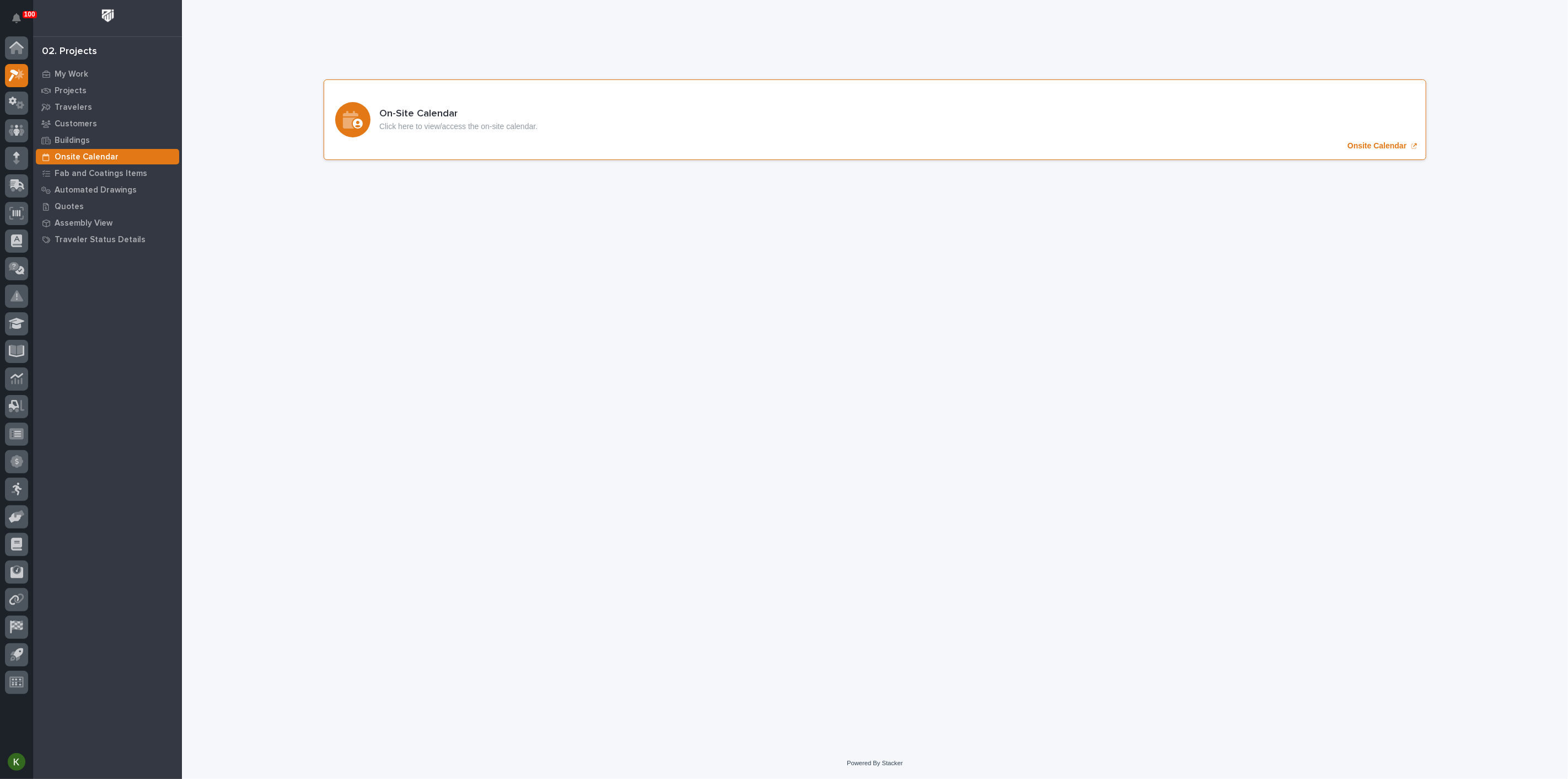
click at [1356, 150] on p "Onsite Calendar" at bounding box center [1377, 146] width 59 height 9
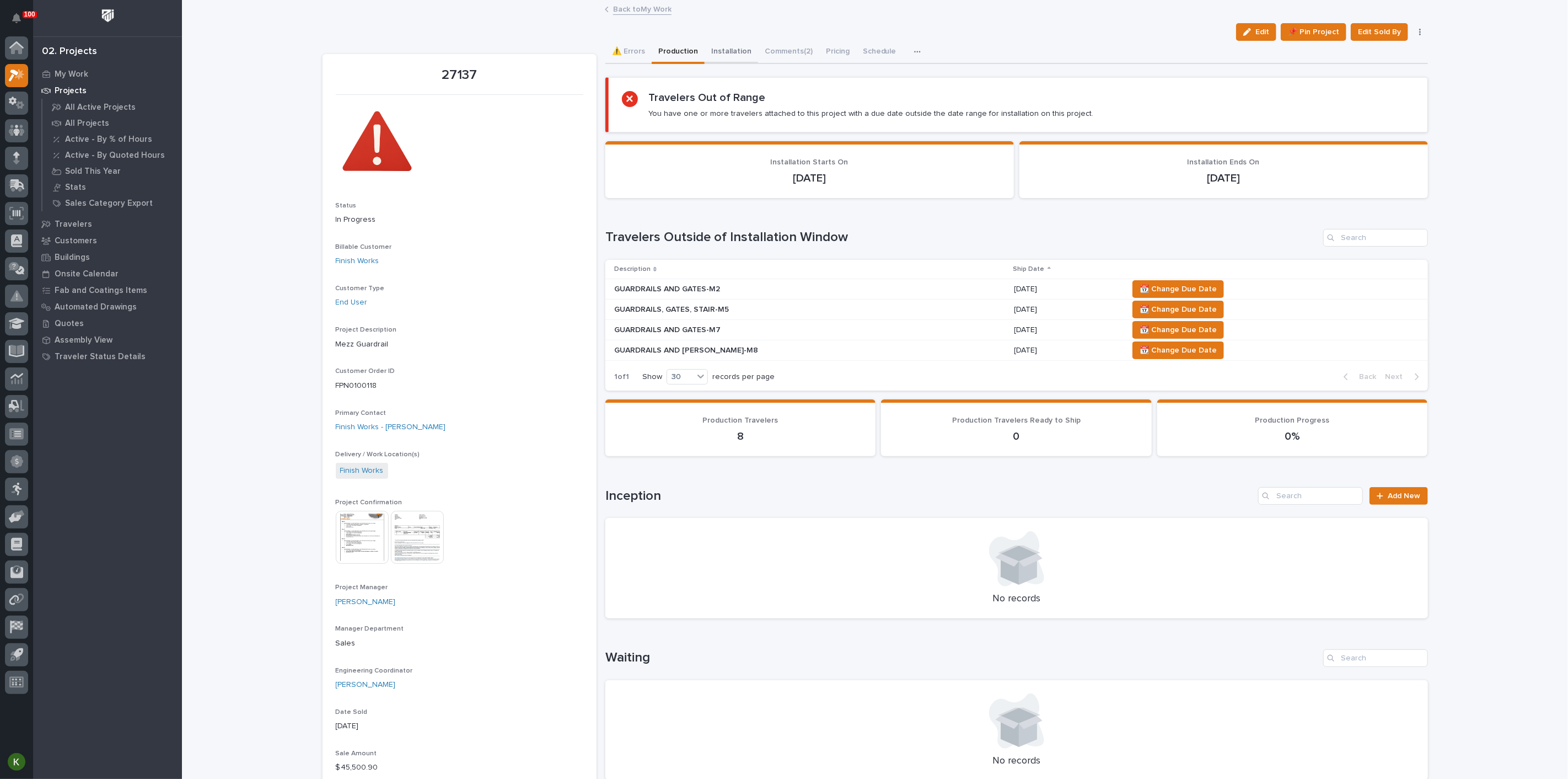
click at [755, 63] on button "Installation" at bounding box center [732, 52] width 54 height 23
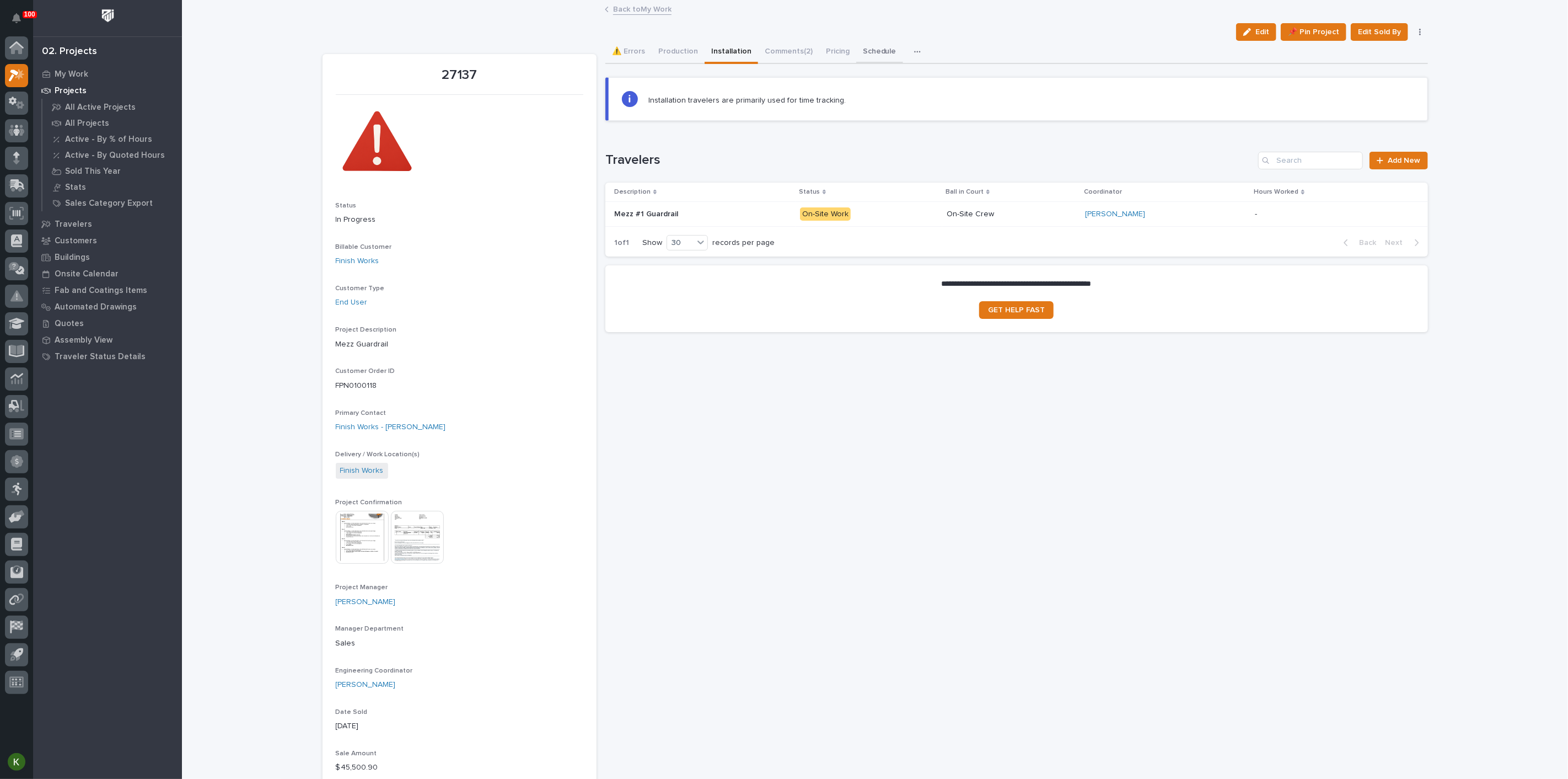
click at [903, 58] on button "Schedule" at bounding box center [880, 52] width 47 height 23
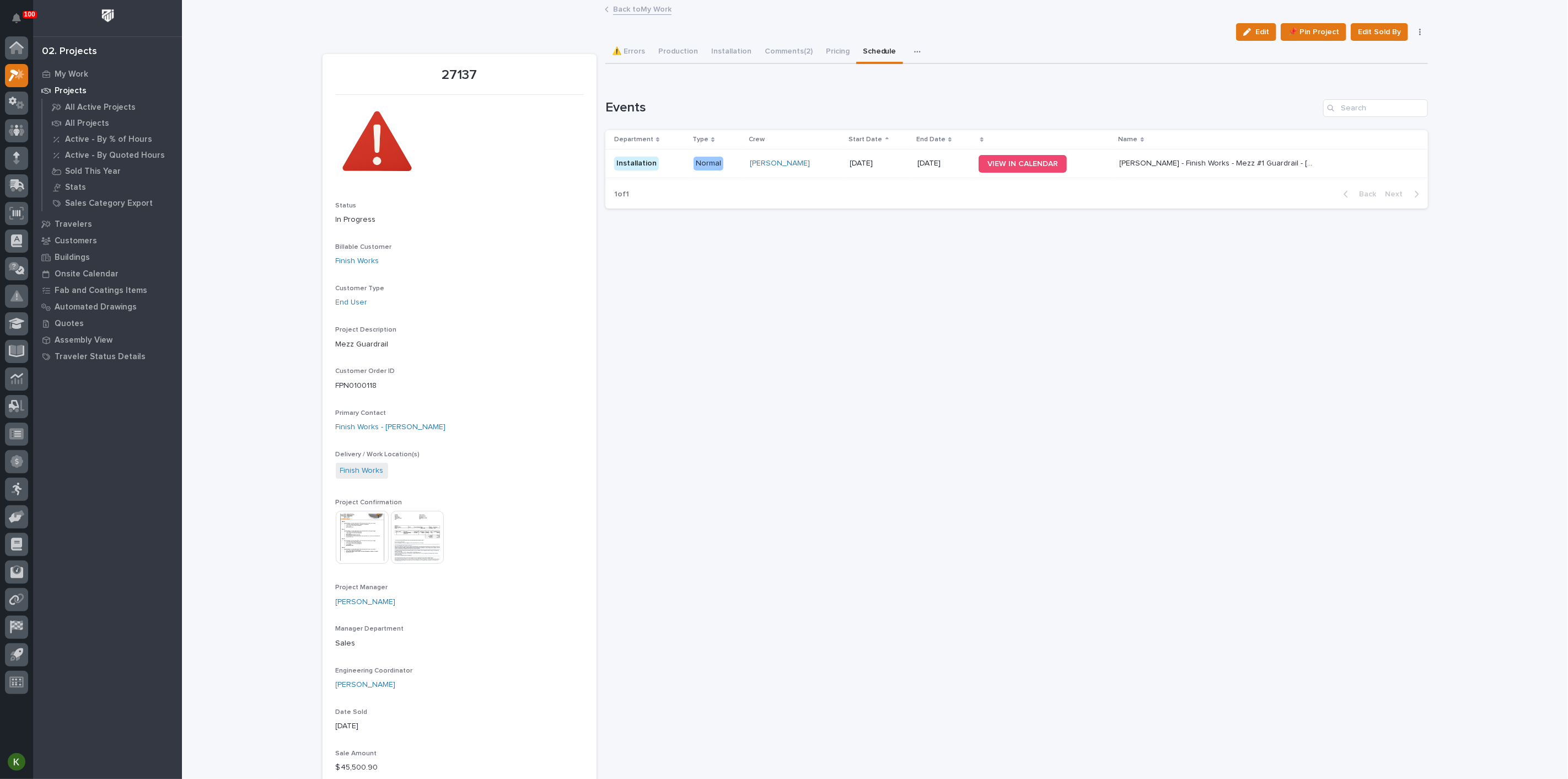
click at [898, 178] on td "10/28/2025" at bounding box center [879, 163] width 68 height 29
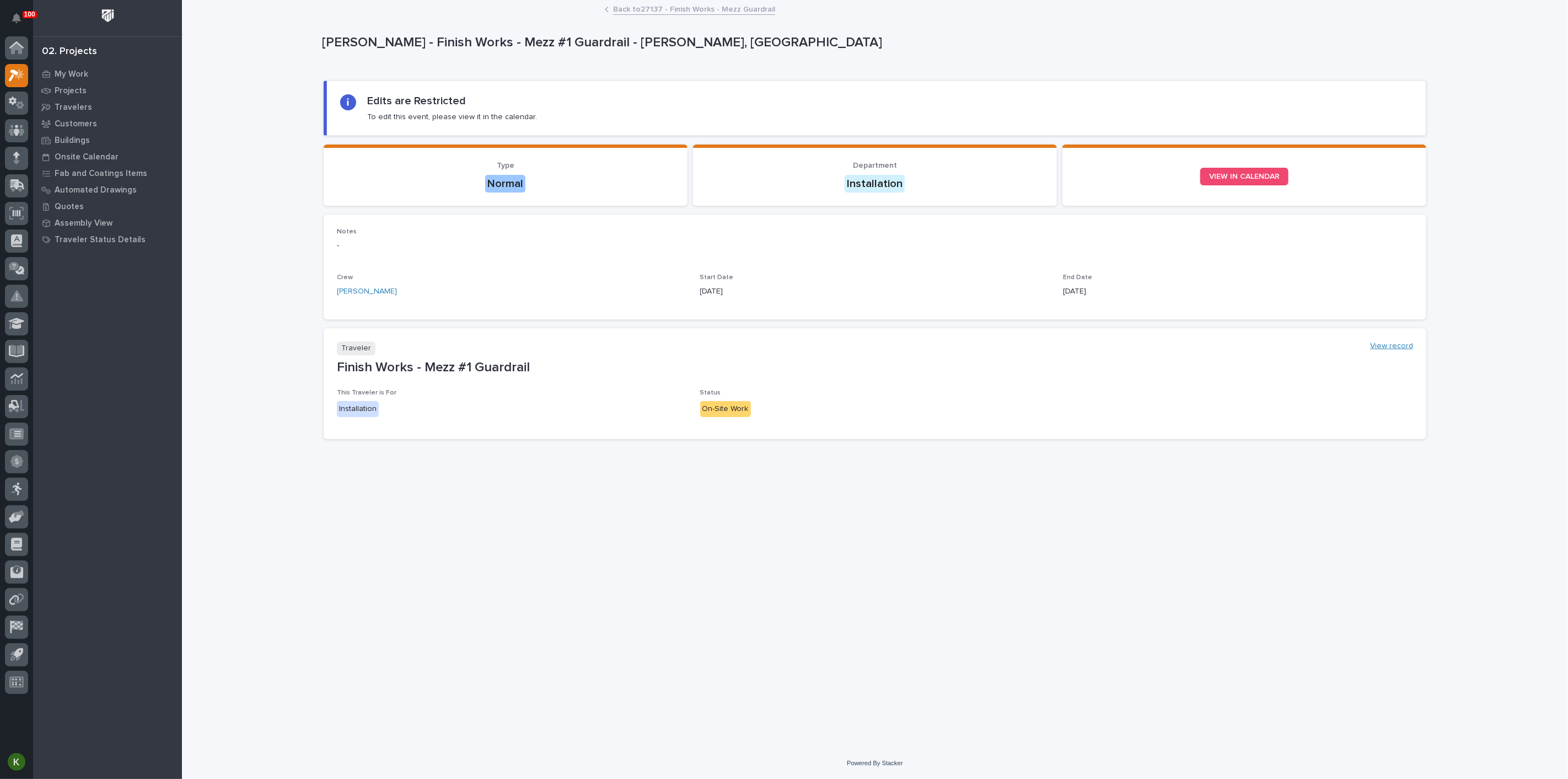
click at [1391, 351] on link "View record" at bounding box center [1391, 346] width 43 height 9
